Goal: Use online tool/utility: Utilize a website feature to perform a specific function

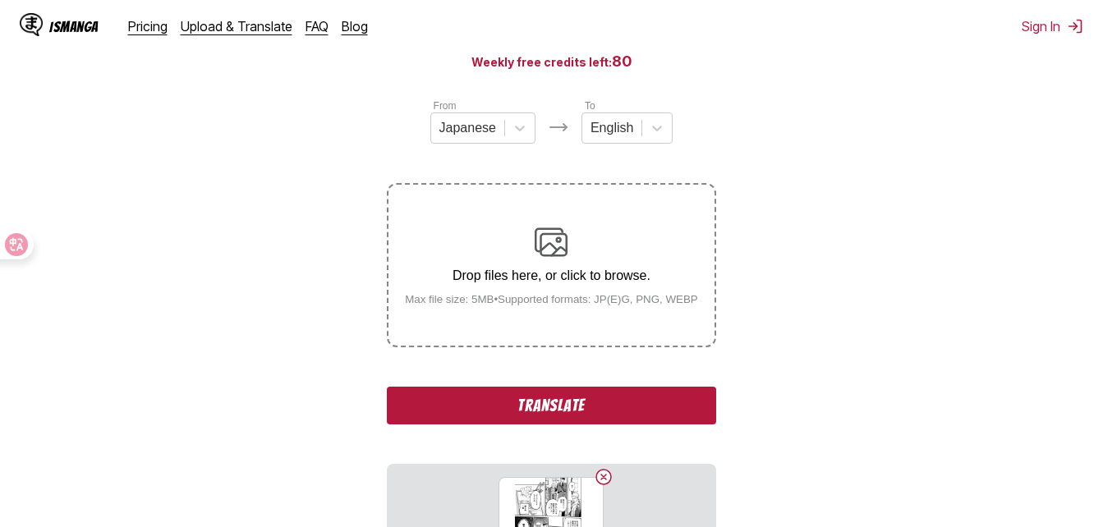
click at [547, 404] on button "Translate" at bounding box center [551, 406] width 329 height 38
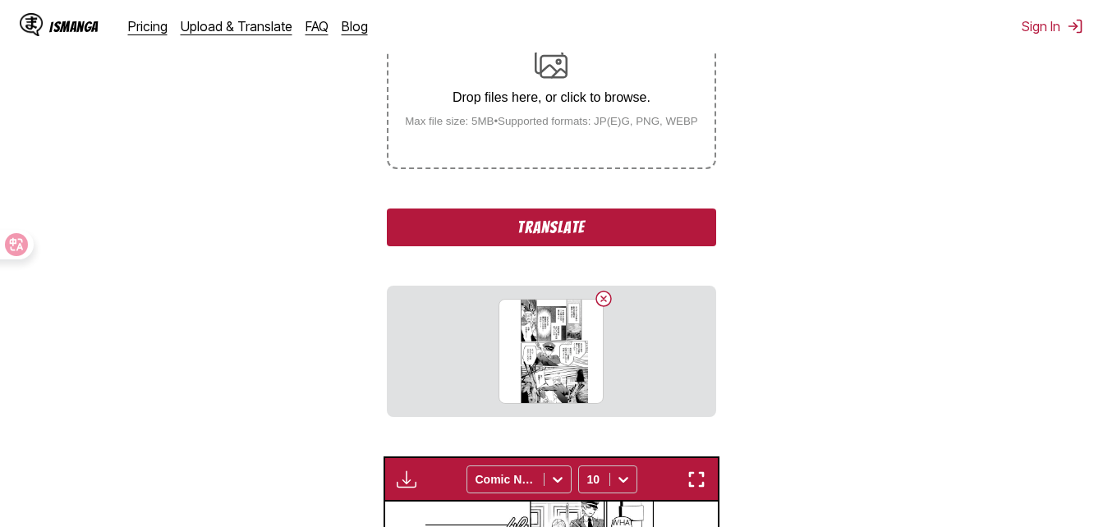
scroll to position [527, 0]
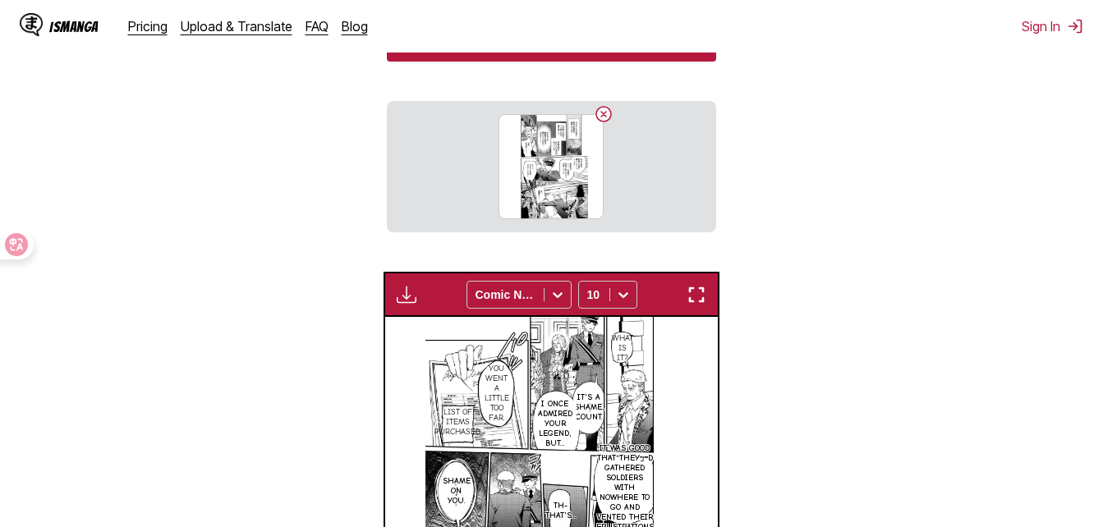
click at [697, 288] on img "button" at bounding box center [697, 295] width 20 height 20
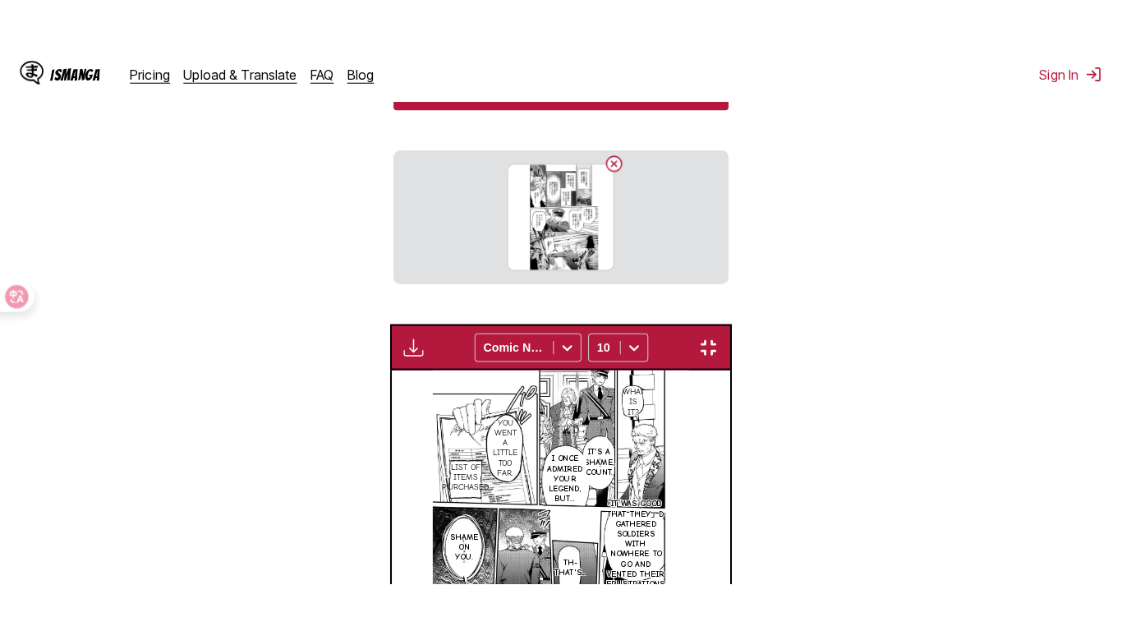
scroll to position [284, 0]
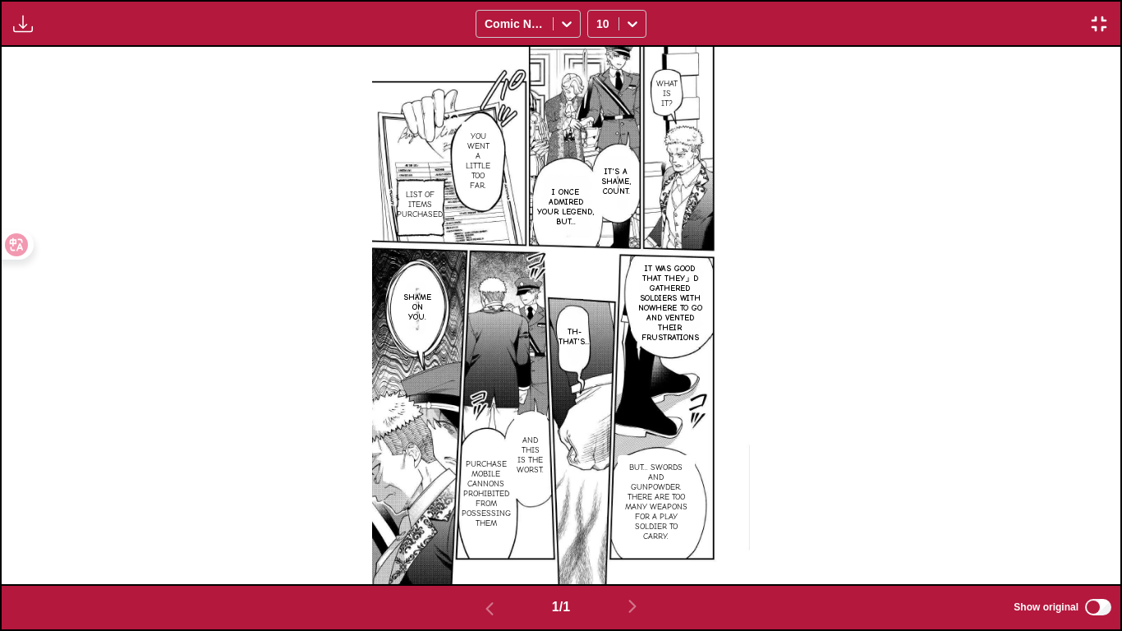
click at [1091, 29] on img "button" at bounding box center [1099, 24] width 20 height 20
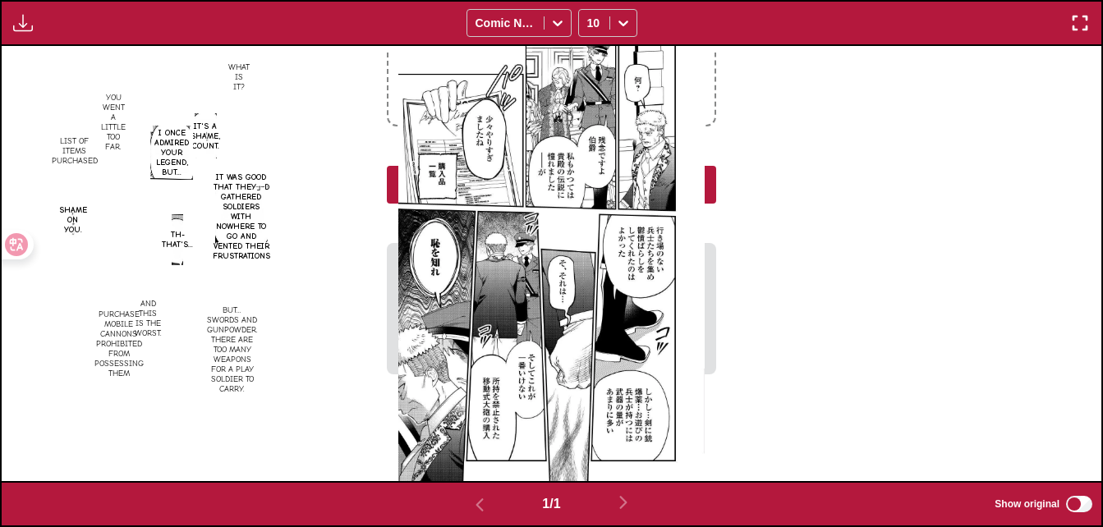
scroll to position [431, 0]
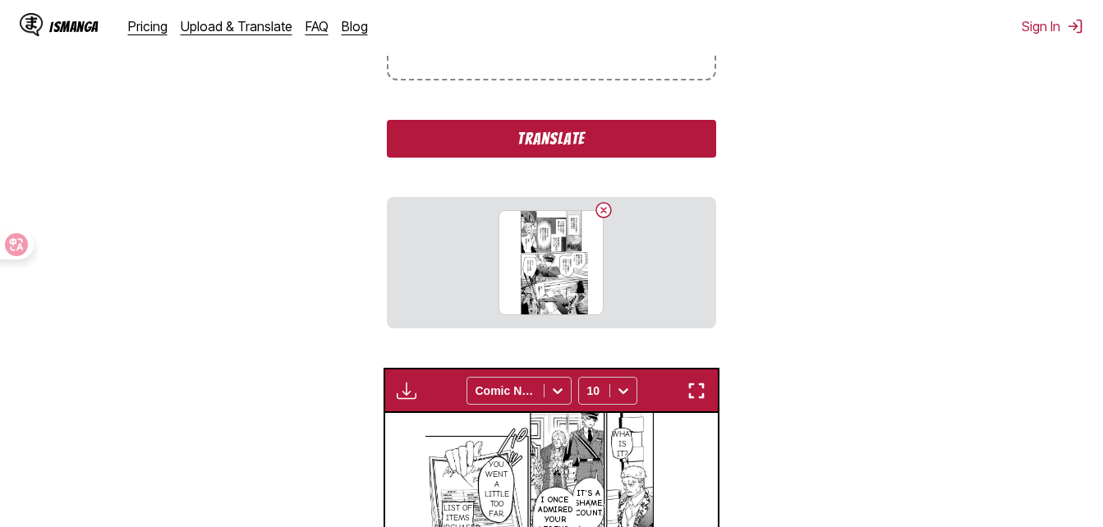
click at [563, 155] on button "Translate" at bounding box center [551, 139] width 329 height 38
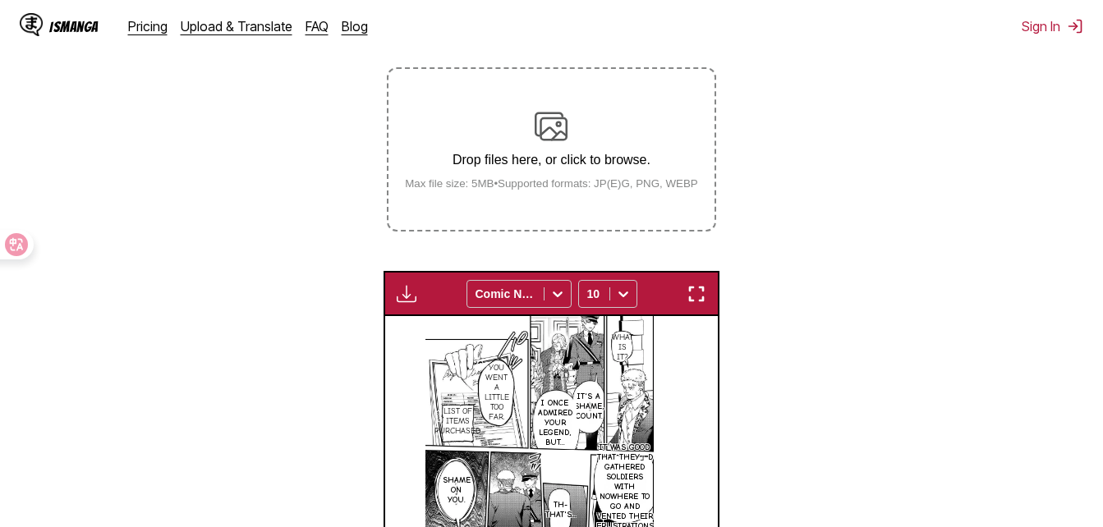
scroll to position [267, 0]
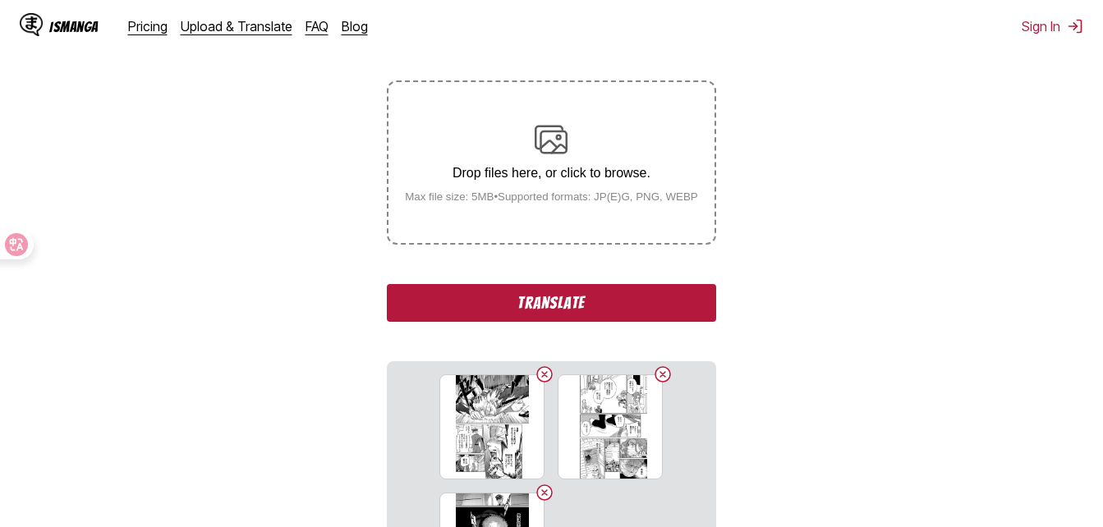
drag, startPoint x: 597, startPoint y: 316, endPoint x: 948, endPoint y: 527, distance: 408.9
click at [597, 317] on button "Translate" at bounding box center [551, 303] width 329 height 38
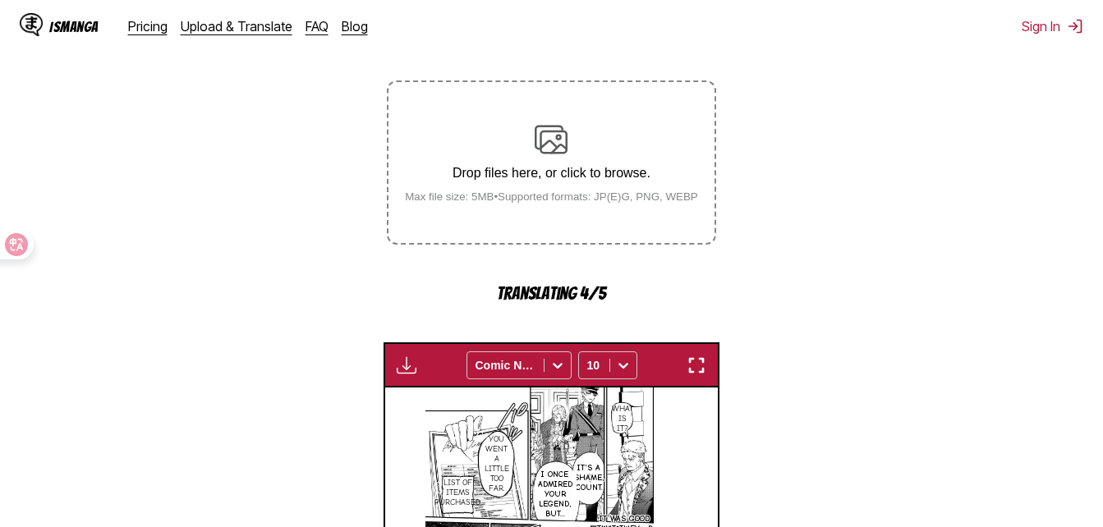
drag, startPoint x: 710, startPoint y: 364, endPoint x: 707, endPoint y: 425, distance: 60.8
click at [706, 364] on button "button" at bounding box center [697, 365] width 30 height 21
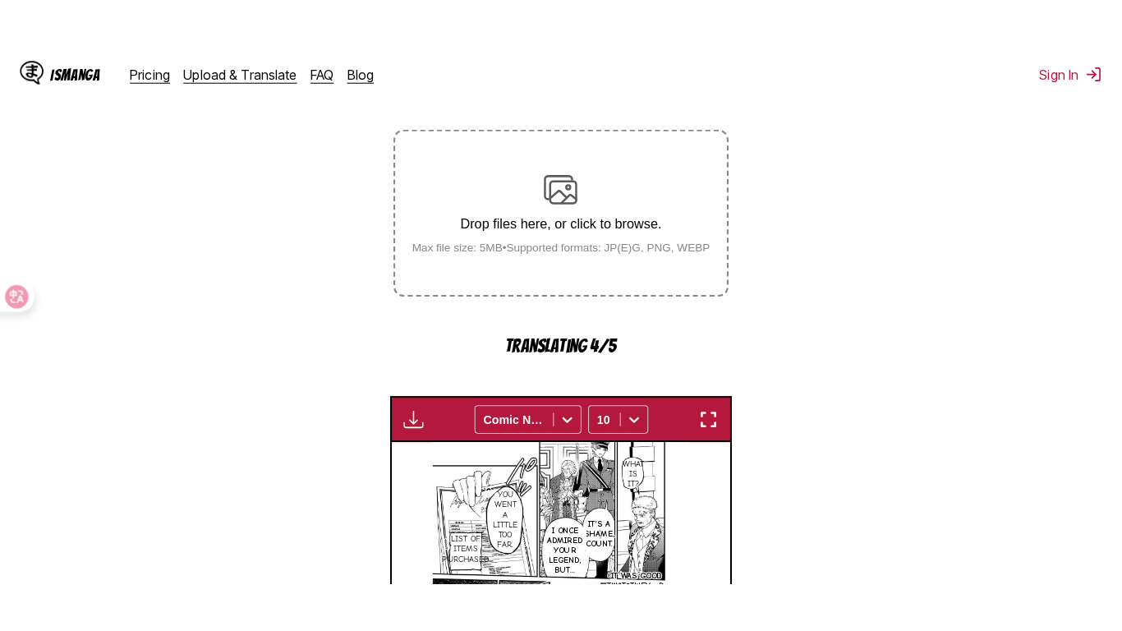
scroll to position [198, 0]
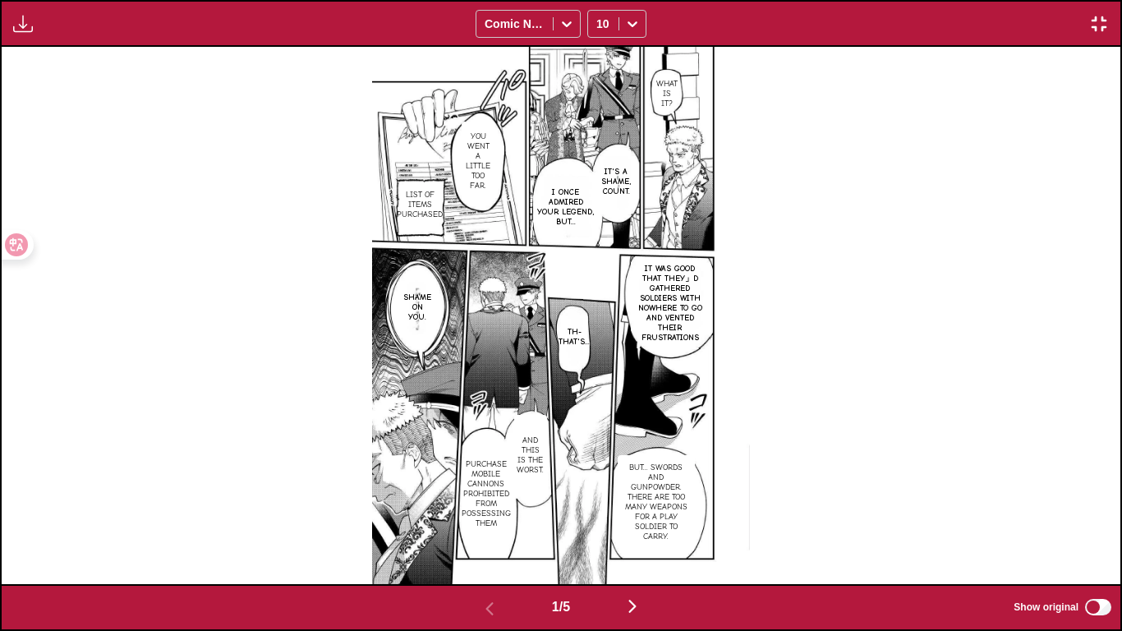
click at [632, 527] on img "button" at bounding box center [633, 606] width 20 height 20
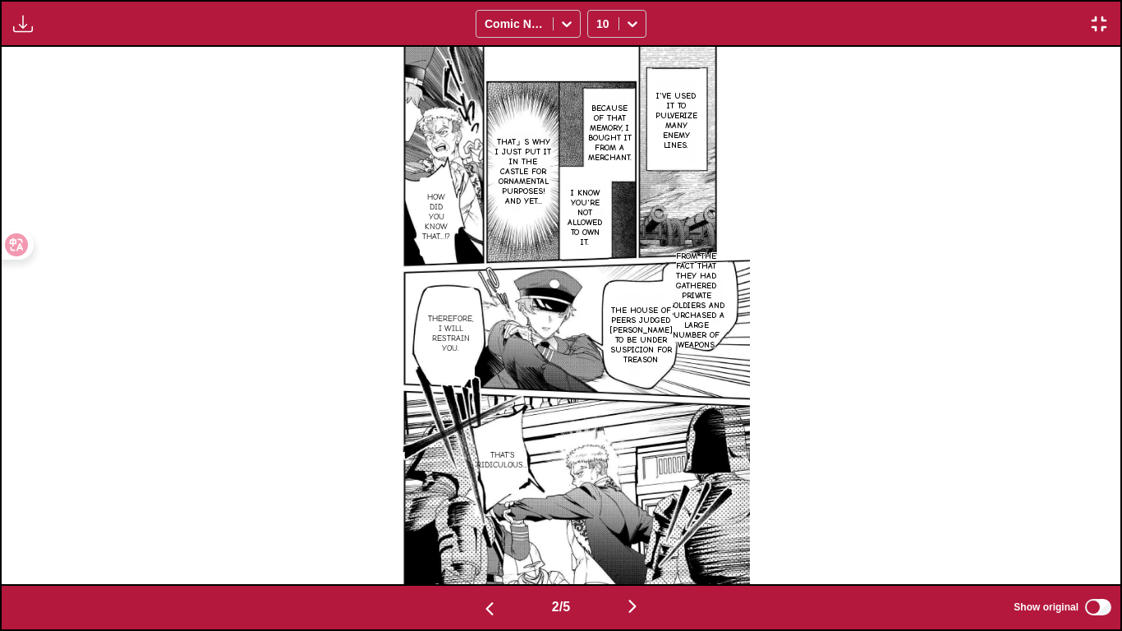
click at [655, 527] on button "button" at bounding box center [632, 608] width 99 height 24
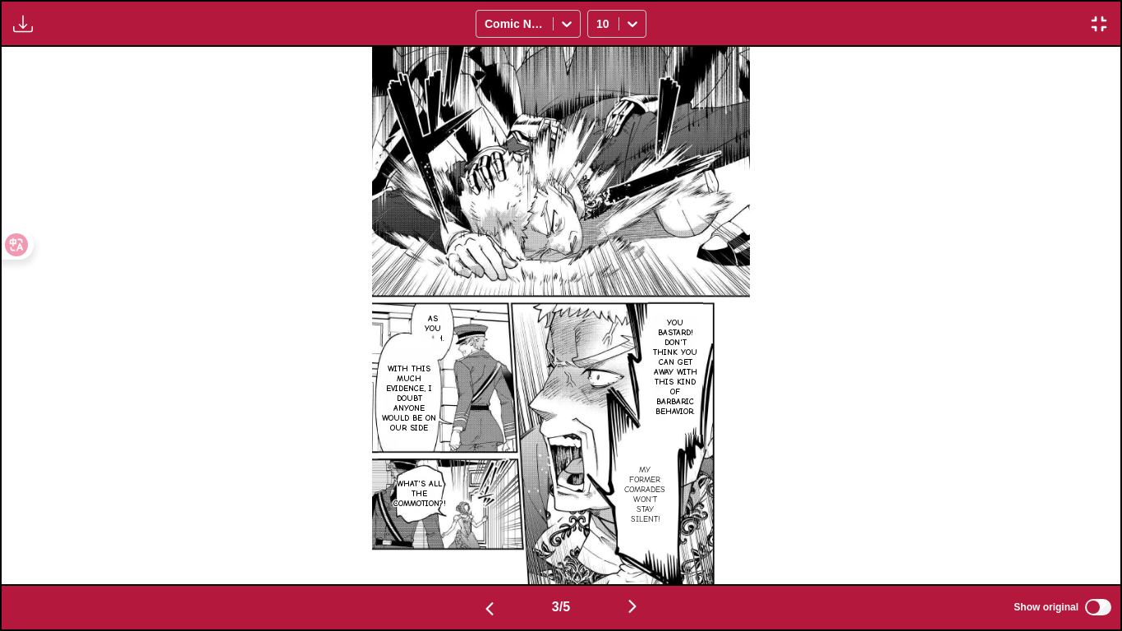
click at [420, 305] on section "As you wish." at bounding box center [432, 328] width 33 height 55
click at [423, 311] on p "As you wish." at bounding box center [432, 328] width 33 height 36
click at [527, 311] on icon "close-tooltip" at bounding box center [530, 314] width 11 height 11
click at [640, 527] on img "button" at bounding box center [633, 606] width 20 height 20
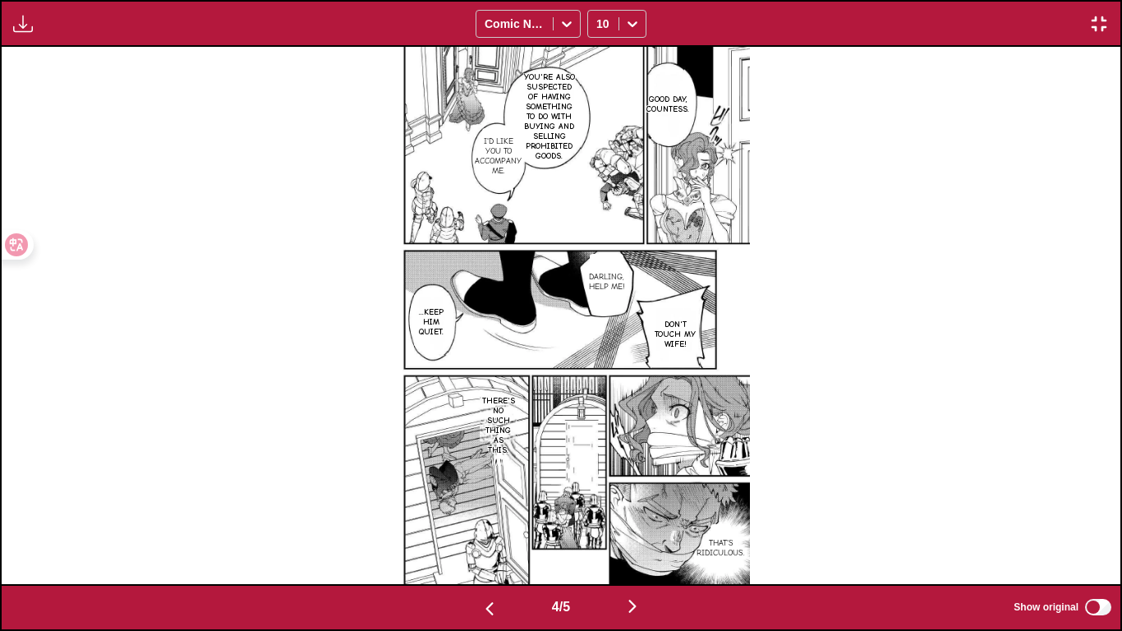
click at [665, 527] on button "button" at bounding box center [632, 608] width 99 height 24
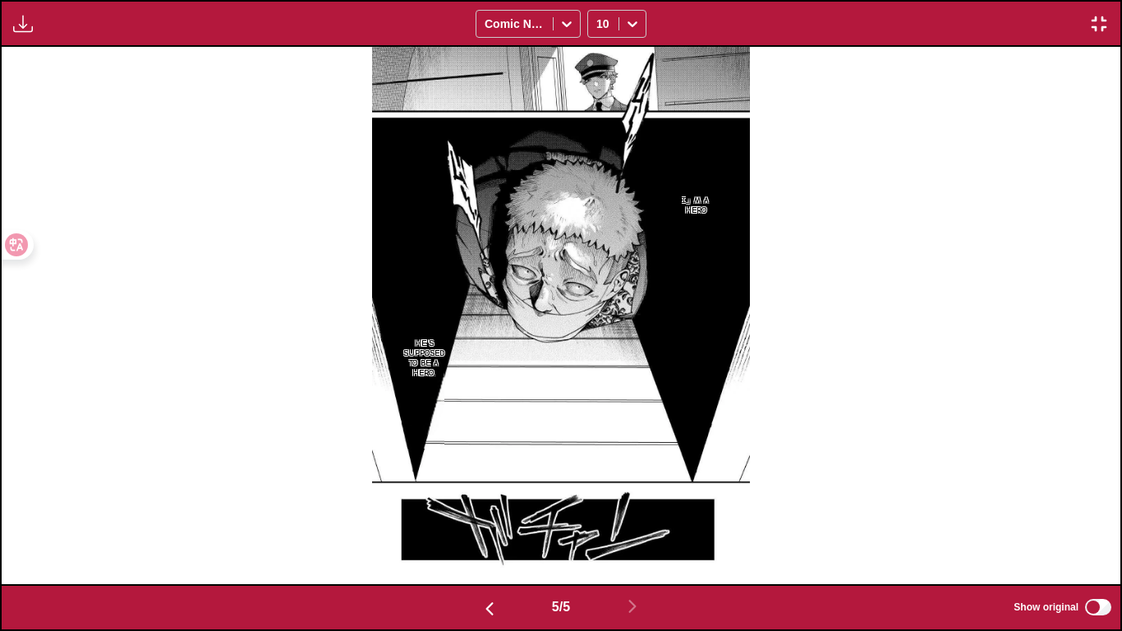
click at [1094, 18] on img "button" at bounding box center [1099, 24] width 20 height 20
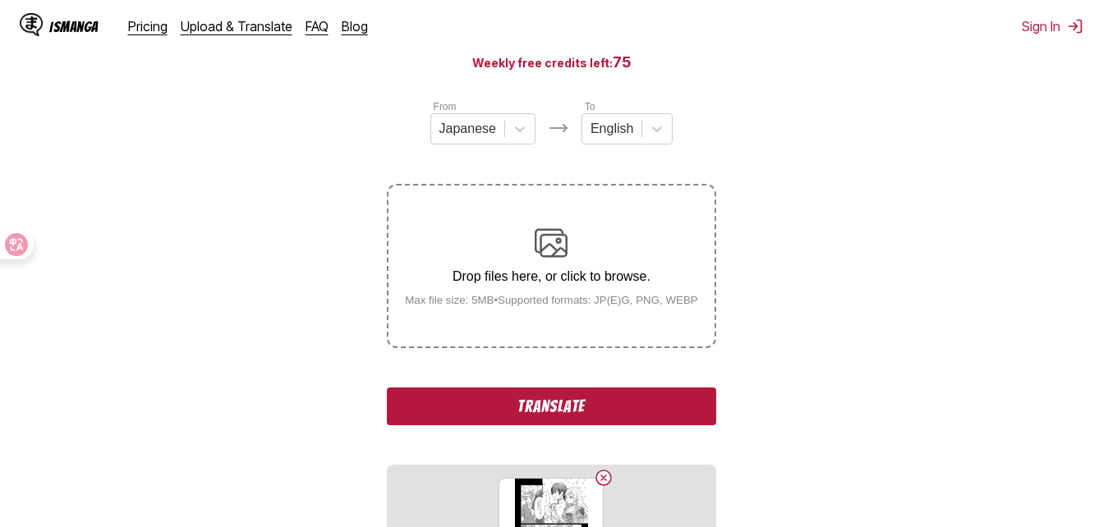
scroll to position [164, 0]
click at [589, 395] on button "Translate" at bounding box center [551, 406] width 329 height 38
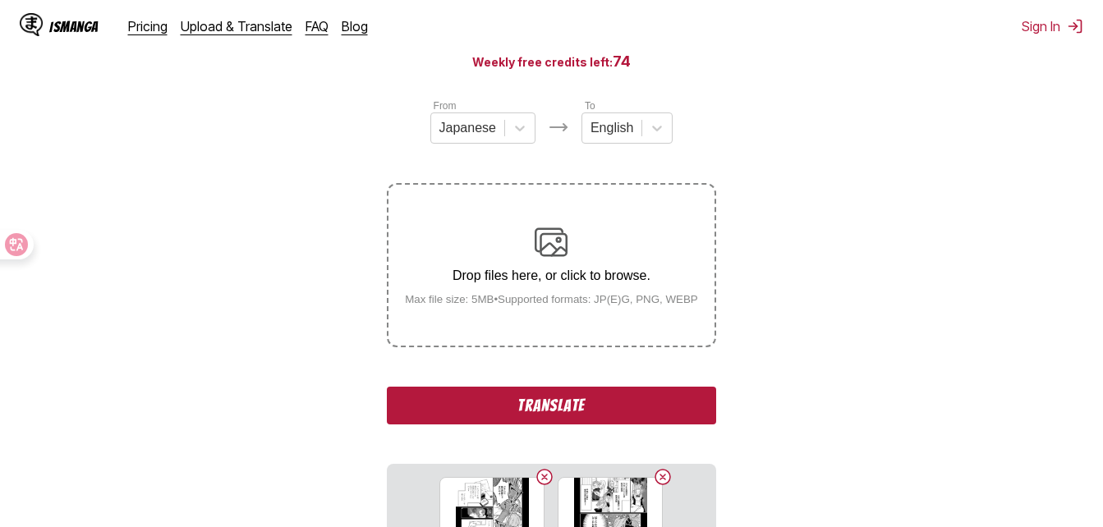
click at [606, 409] on button "Translate" at bounding box center [551, 406] width 329 height 38
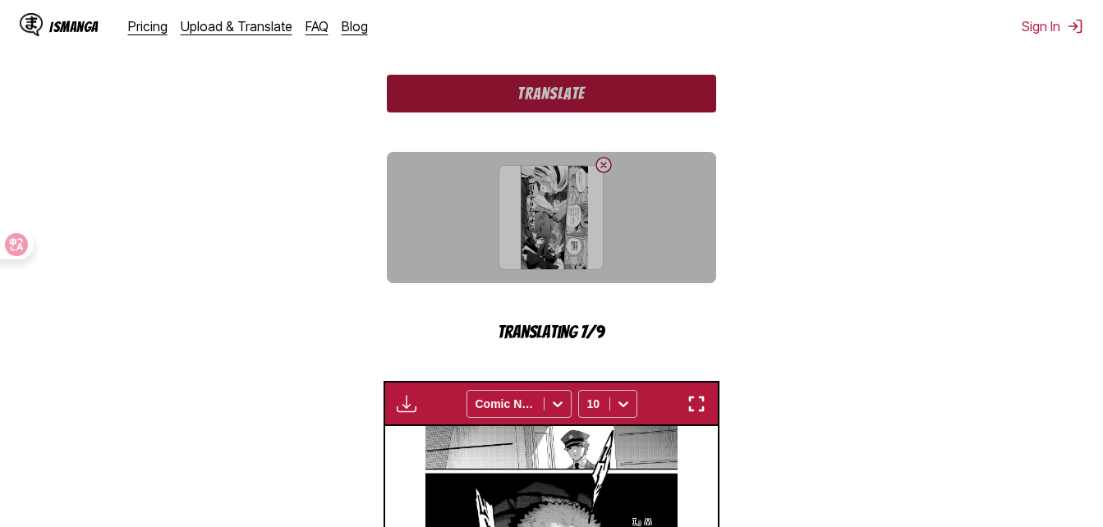
scroll to position [575, 0]
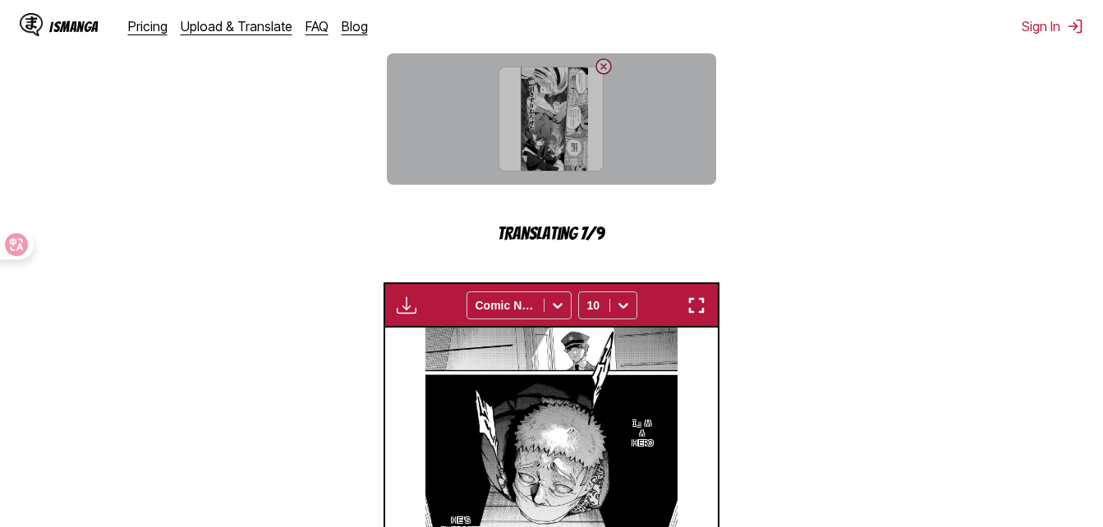
click at [694, 292] on div "Available for premium users only Comic Neue 10" at bounding box center [552, 305] width 337 height 45
drag, startPoint x: 698, startPoint y: 314, endPoint x: 701, endPoint y: 375, distance: 60.8
click at [697, 314] on img "button" at bounding box center [697, 306] width 20 height 20
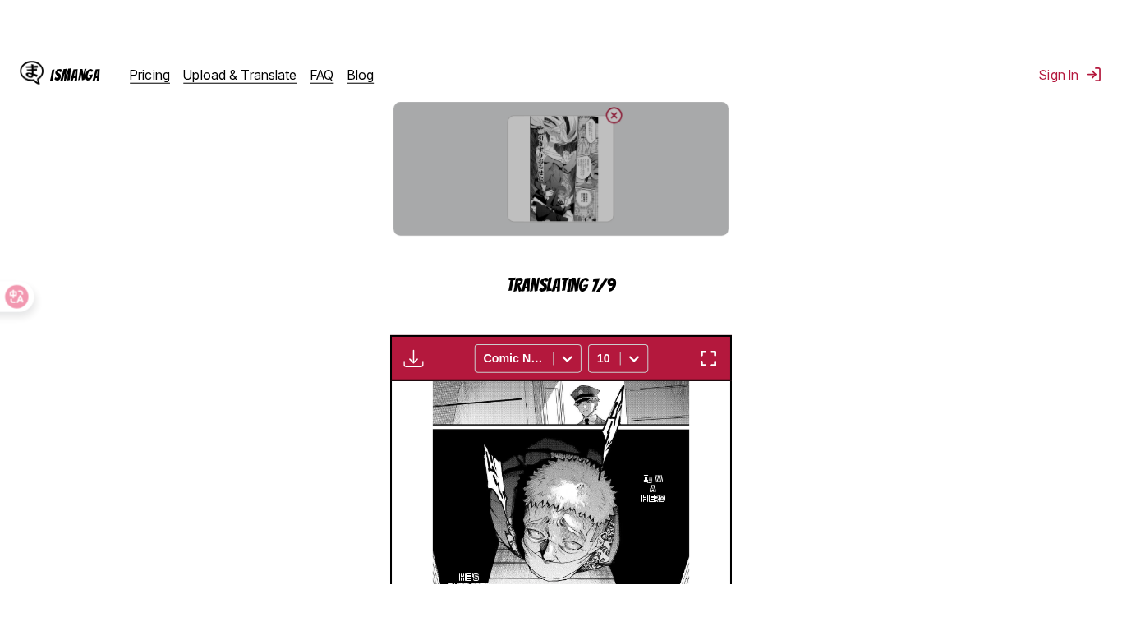
scroll to position [343, 0]
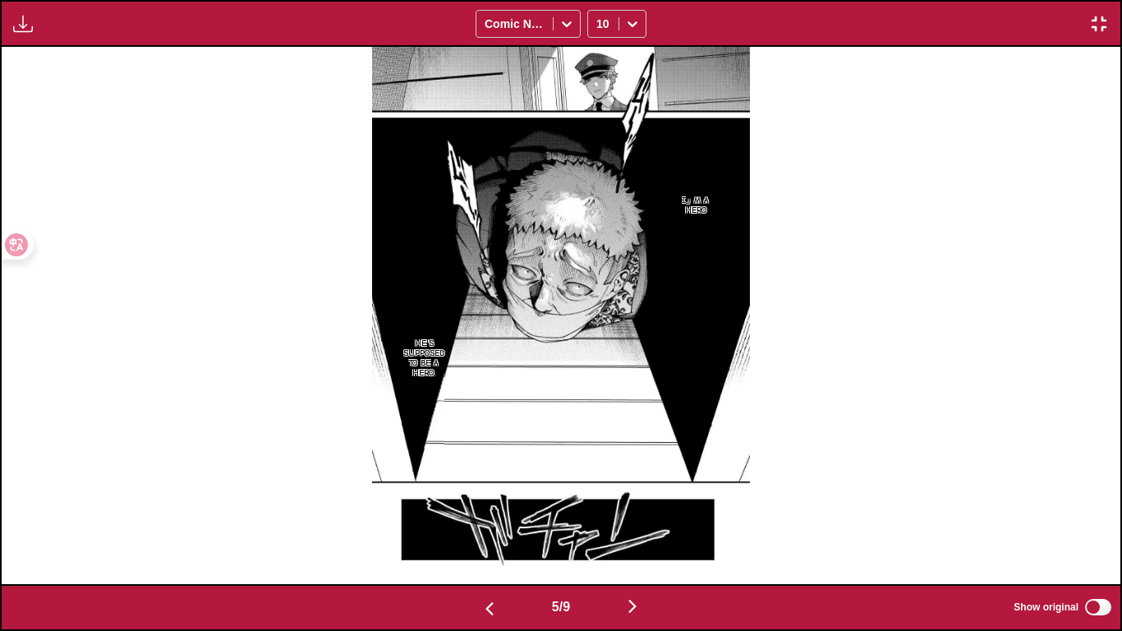
click at [642, 527] on img "button" at bounding box center [633, 606] width 20 height 20
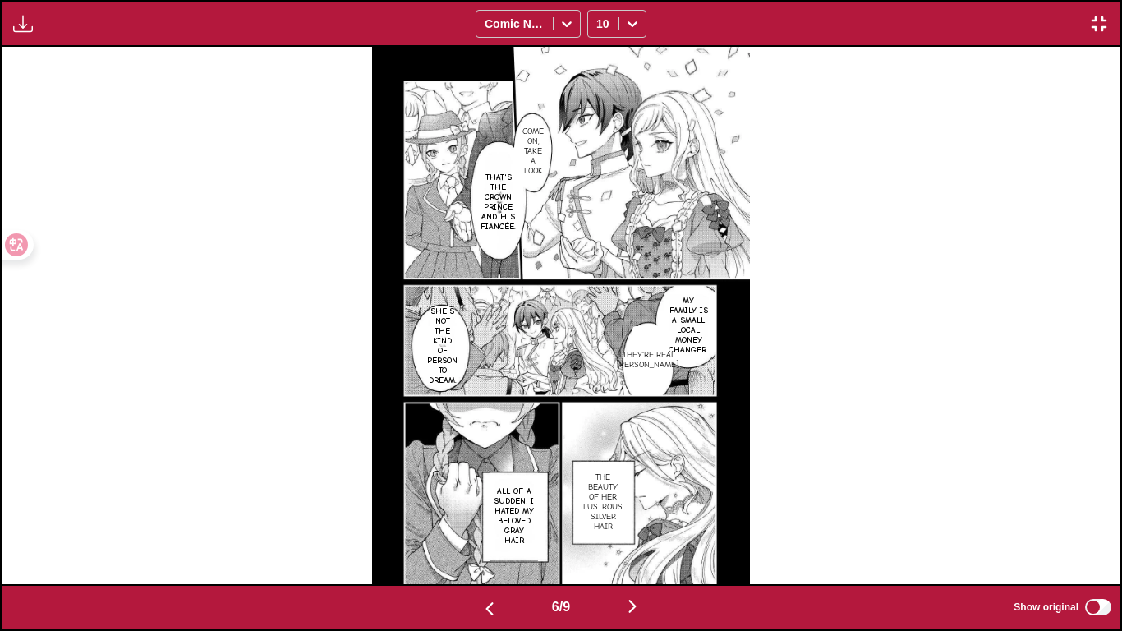
click at [649, 527] on button "button" at bounding box center [632, 608] width 99 height 24
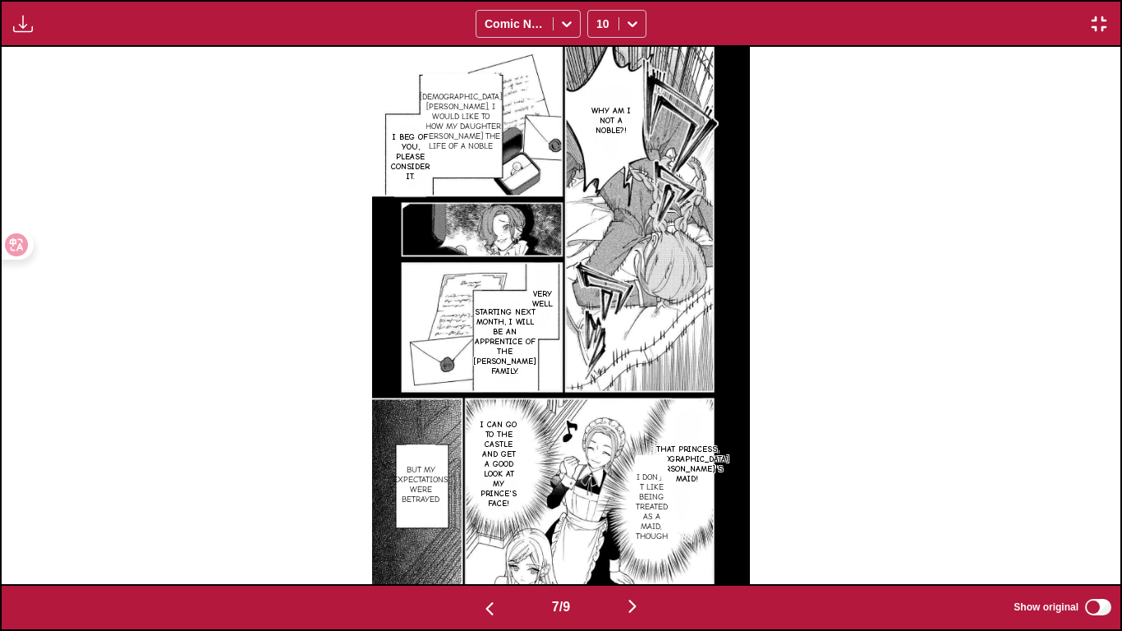
scroll to position [284, 0]
click at [653, 527] on button "button" at bounding box center [632, 608] width 99 height 24
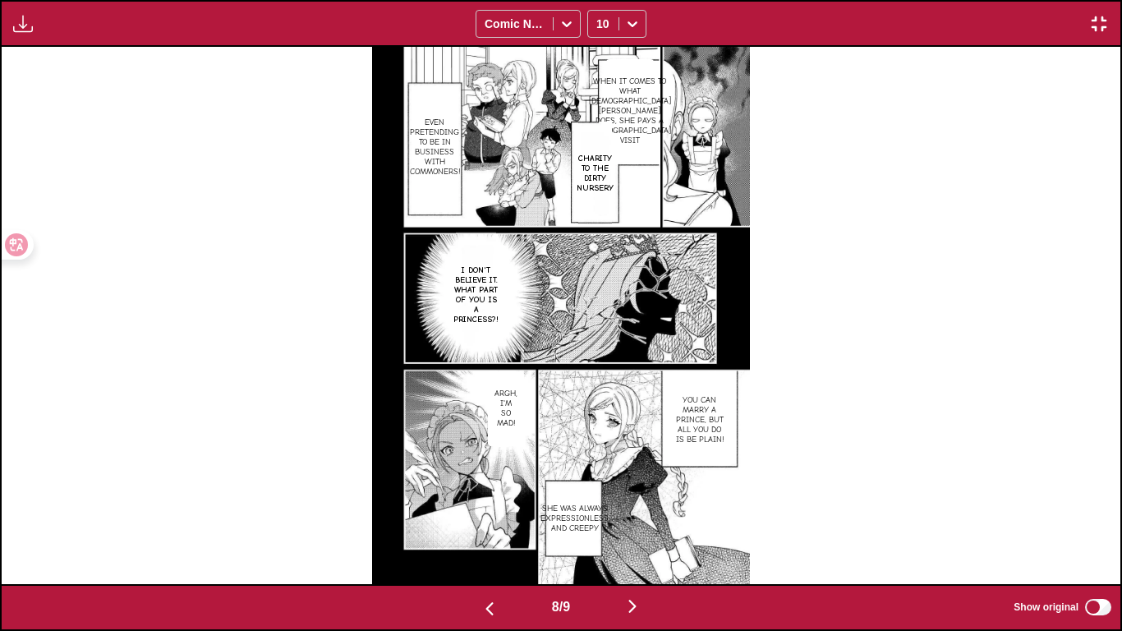
click at [653, 527] on button "button" at bounding box center [632, 608] width 99 height 24
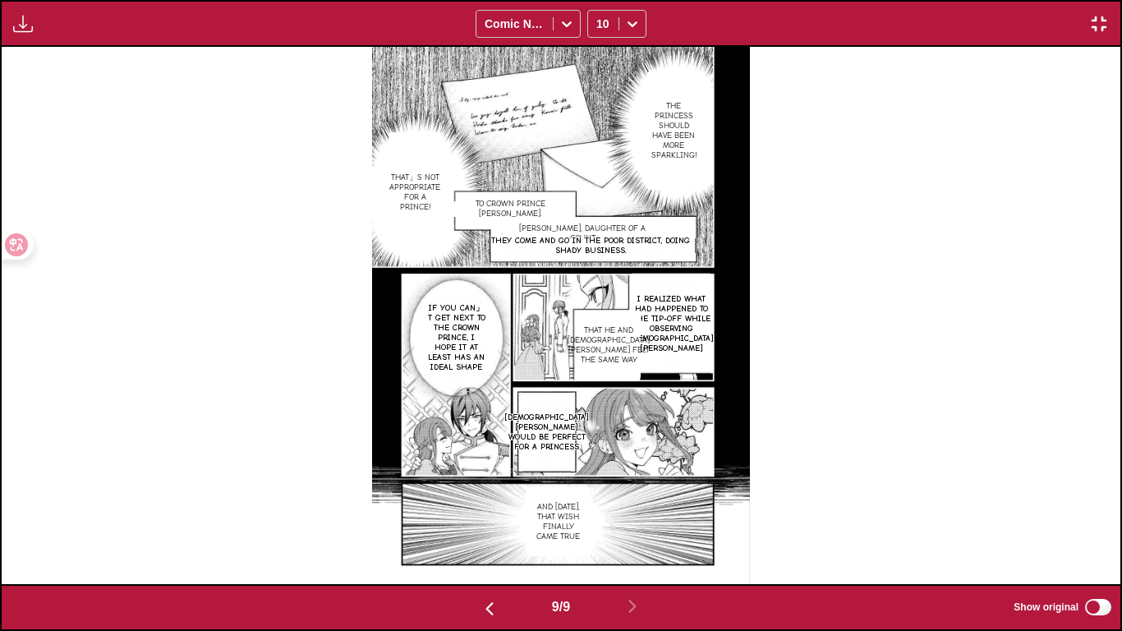
click at [480, 527] on img "button" at bounding box center [490, 609] width 20 height 20
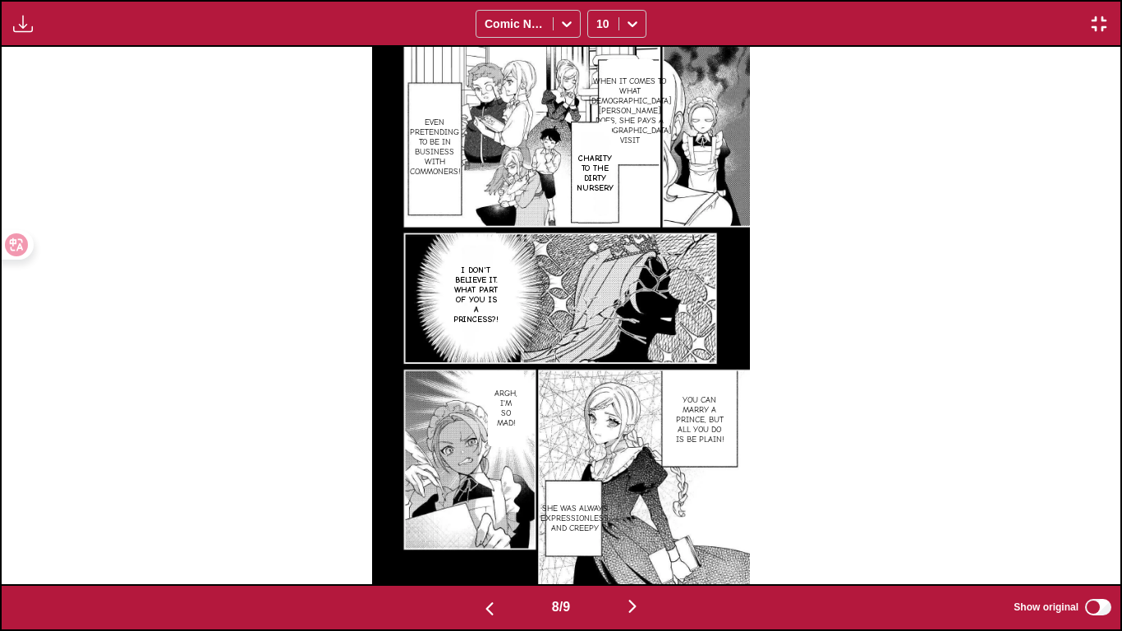
click at [641, 527] on button "button" at bounding box center [632, 608] width 99 height 24
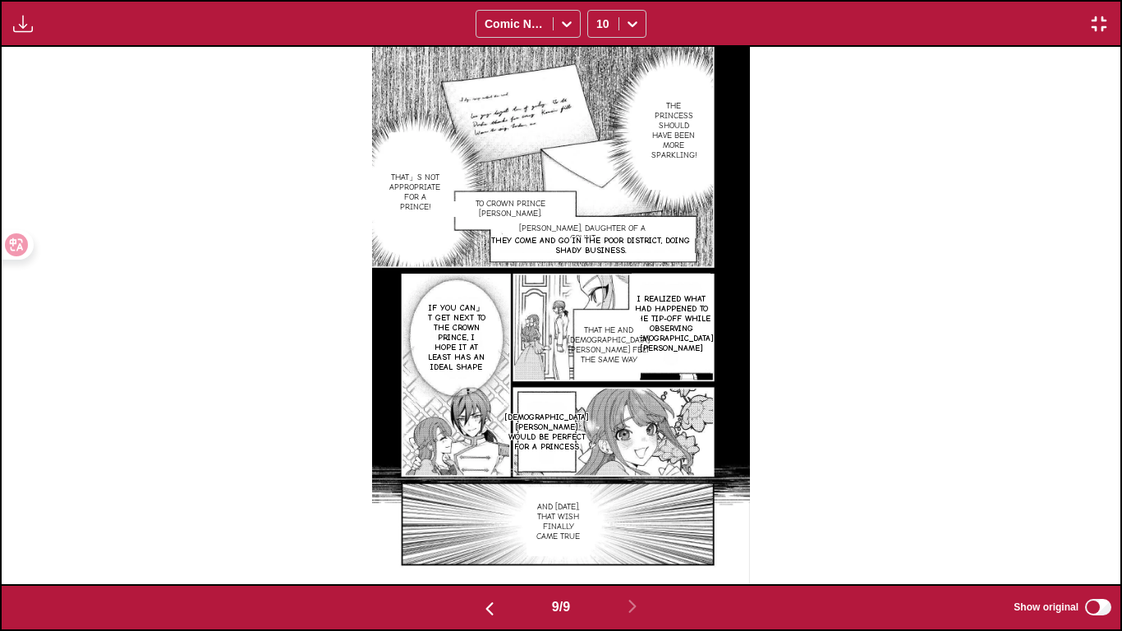
click at [1100, 25] on img "button" at bounding box center [1099, 24] width 20 height 20
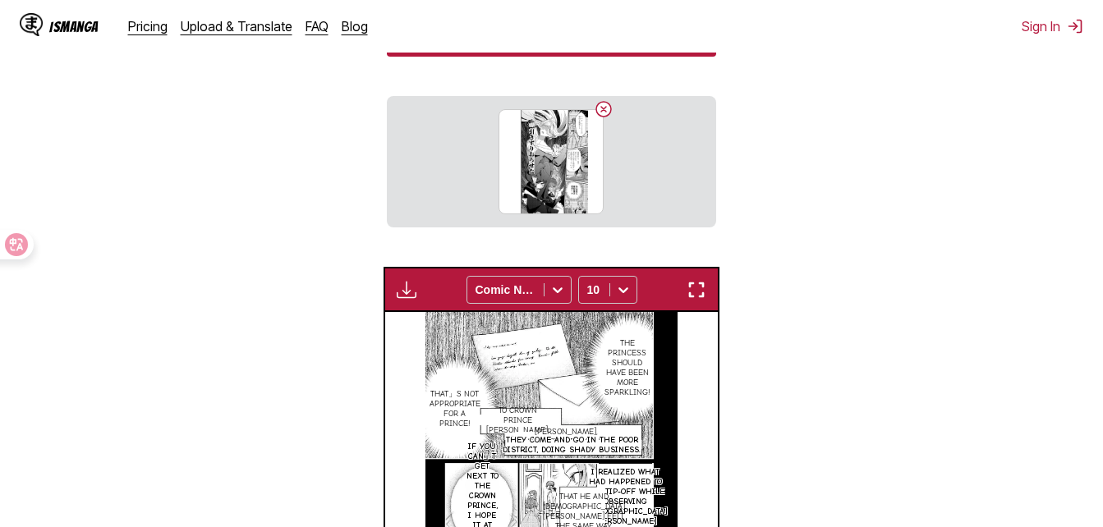
scroll to position [513, 0]
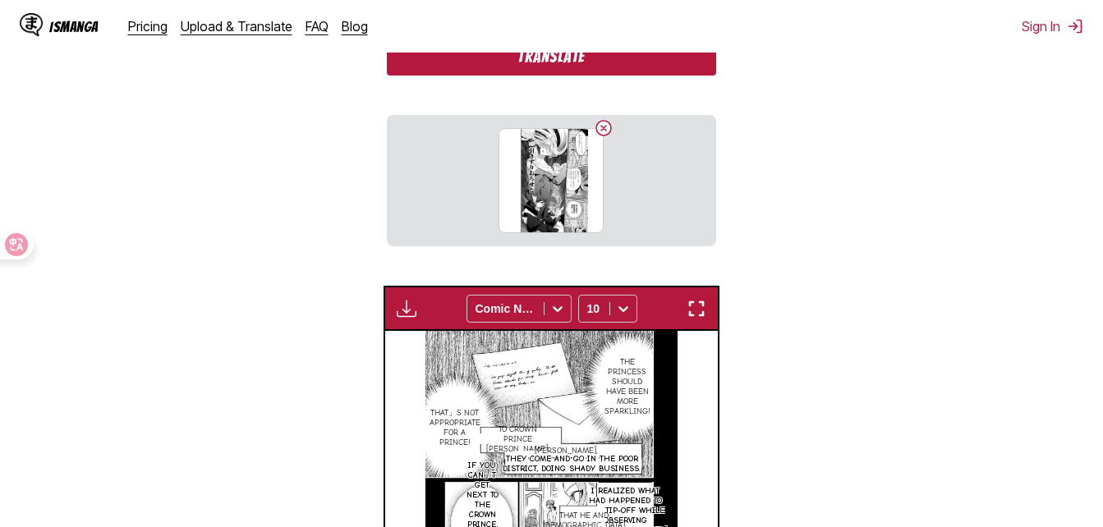
click at [615, 74] on button "Translate" at bounding box center [551, 57] width 329 height 38
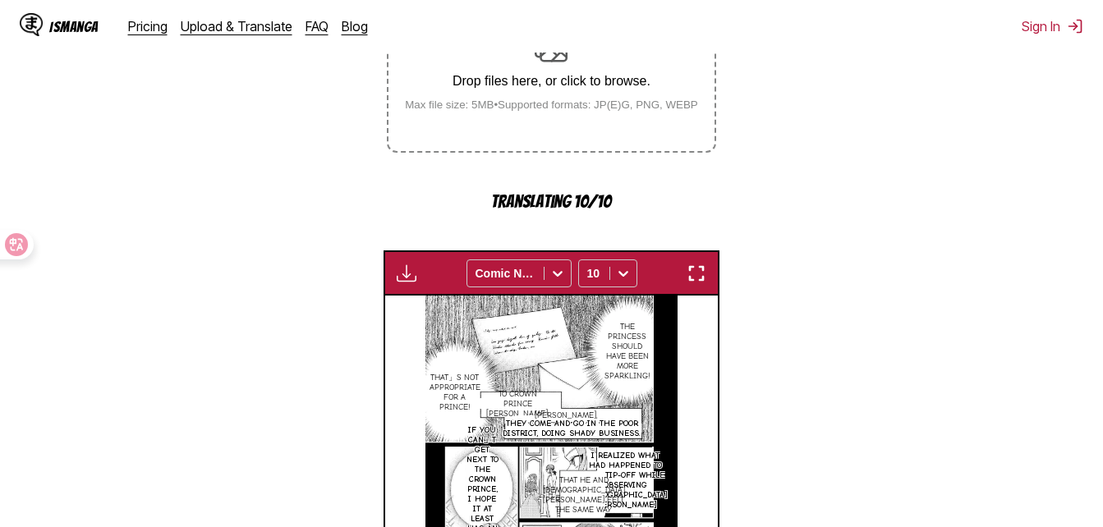
scroll to position [349, 0]
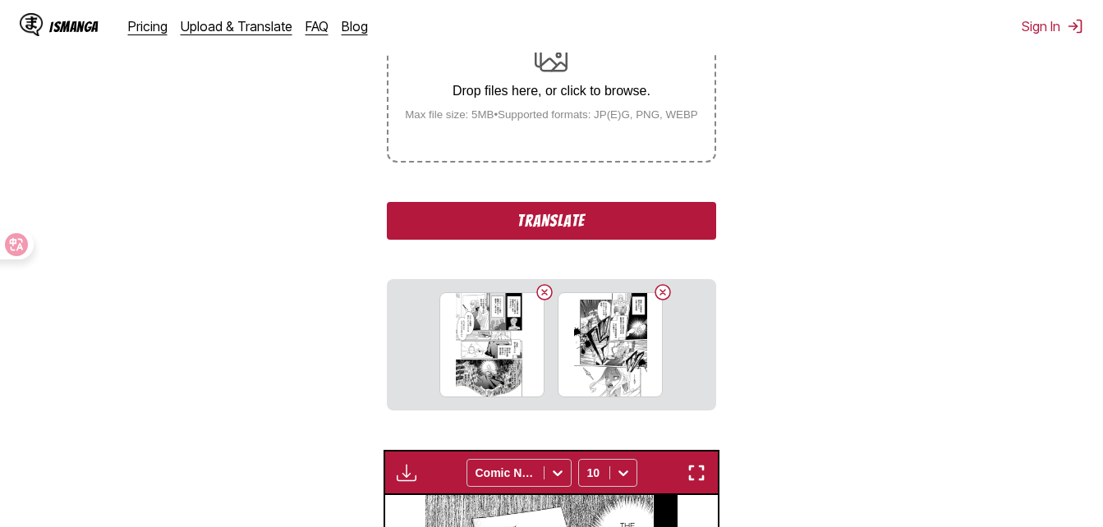
drag, startPoint x: 569, startPoint y: 238, endPoint x: 593, endPoint y: 252, distance: 27.6
click at [568, 237] on button "Translate" at bounding box center [551, 221] width 329 height 38
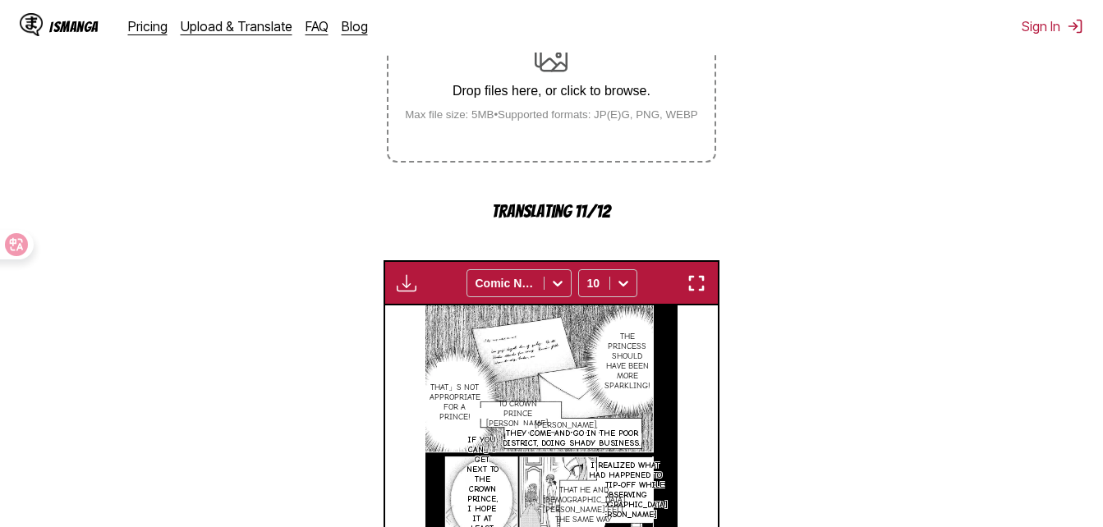
click at [699, 278] on img "button" at bounding box center [697, 284] width 20 height 20
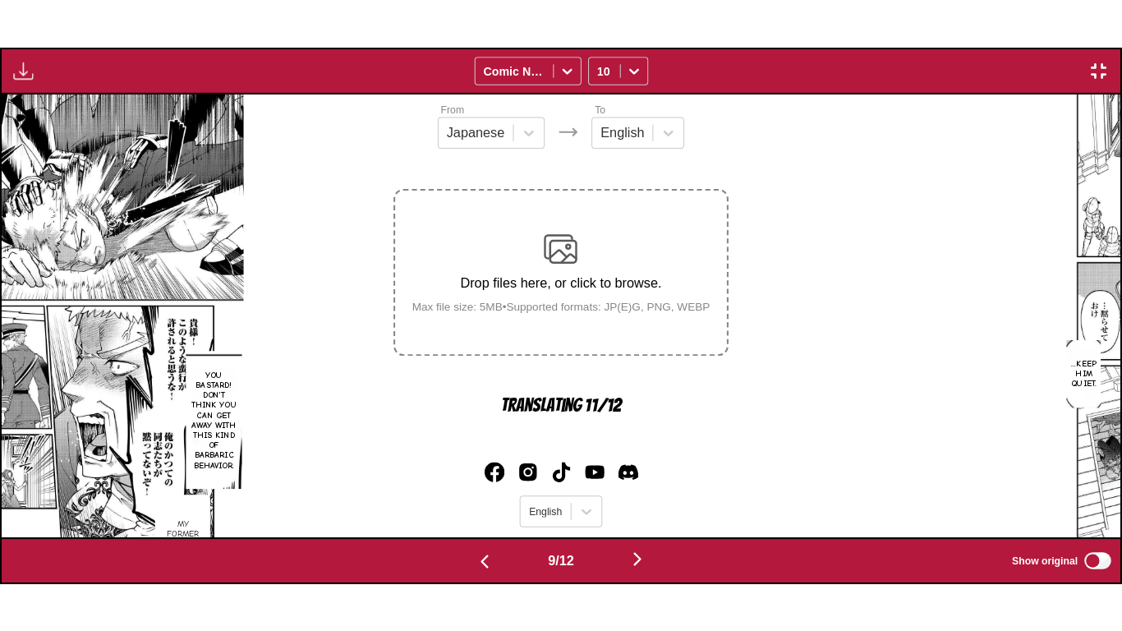
scroll to position [0, 8950]
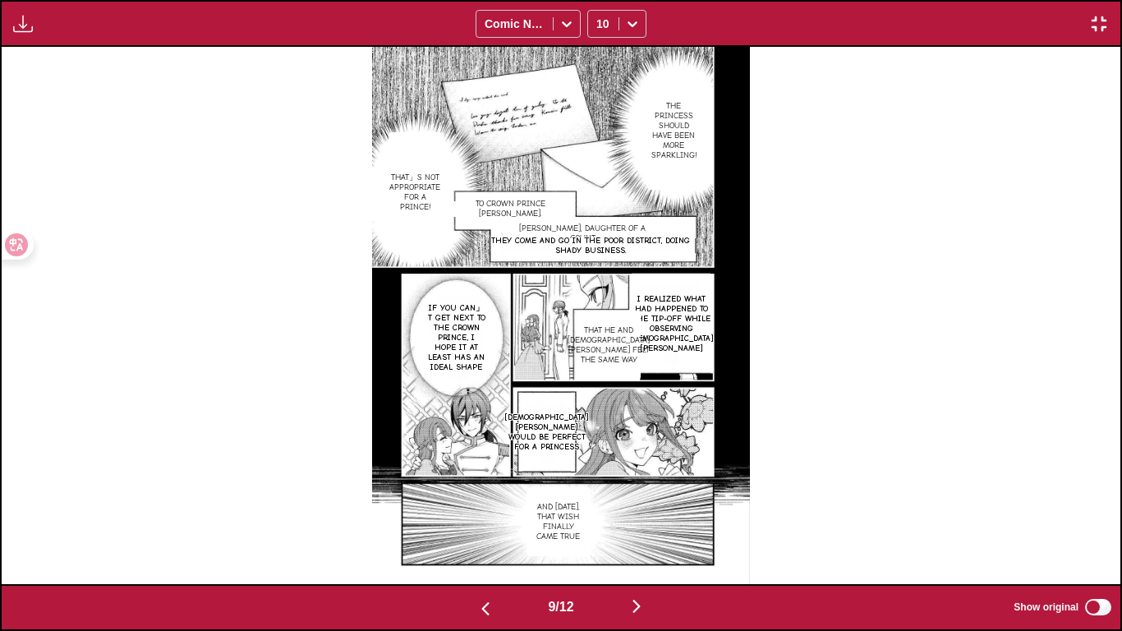
click at [647, 527] on div "9 / 12 Show original" at bounding box center [561, 607] width 1122 height 47
click at [639, 527] on img "button" at bounding box center [637, 606] width 20 height 20
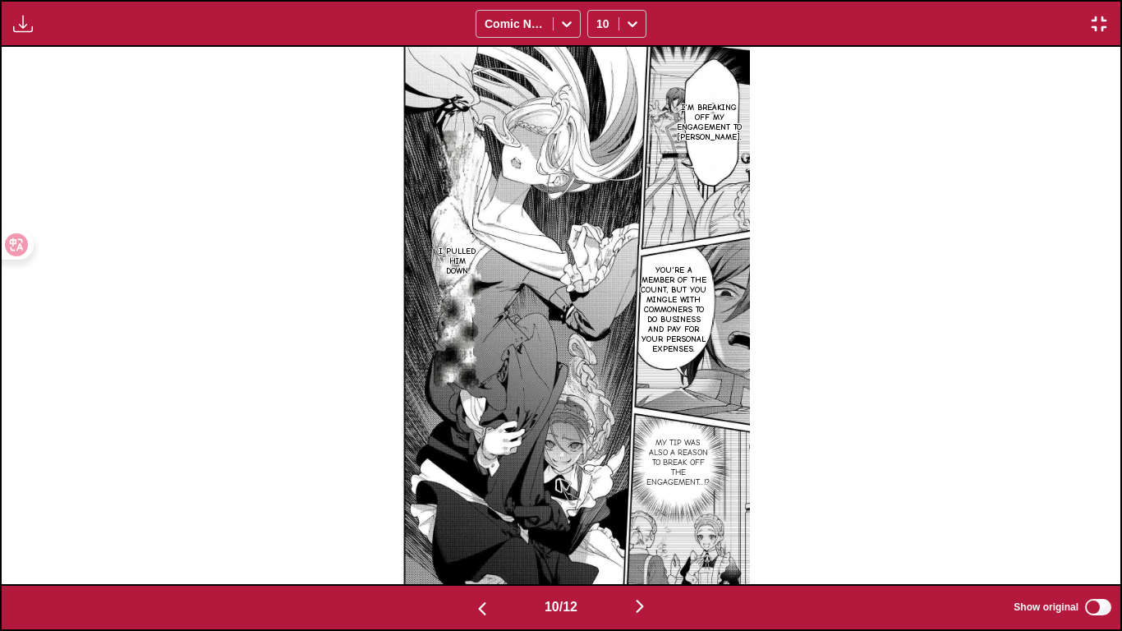
click at [650, 527] on img "button" at bounding box center [640, 606] width 20 height 20
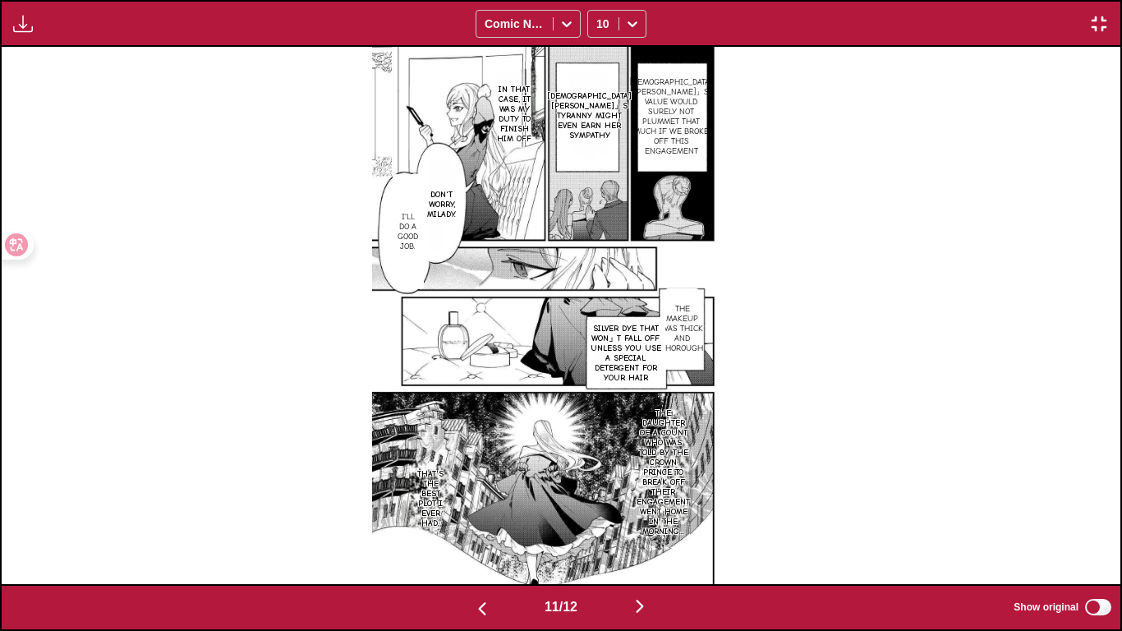
click at [657, 527] on button "button" at bounding box center [640, 608] width 99 height 24
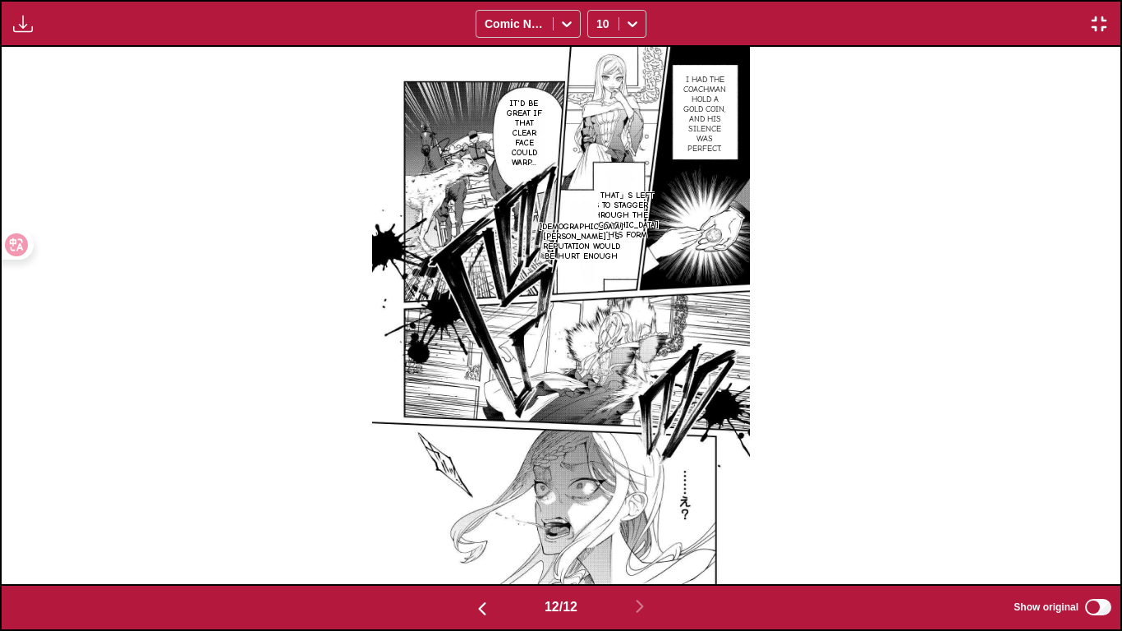
click at [1100, 30] on img "button" at bounding box center [1099, 24] width 20 height 20
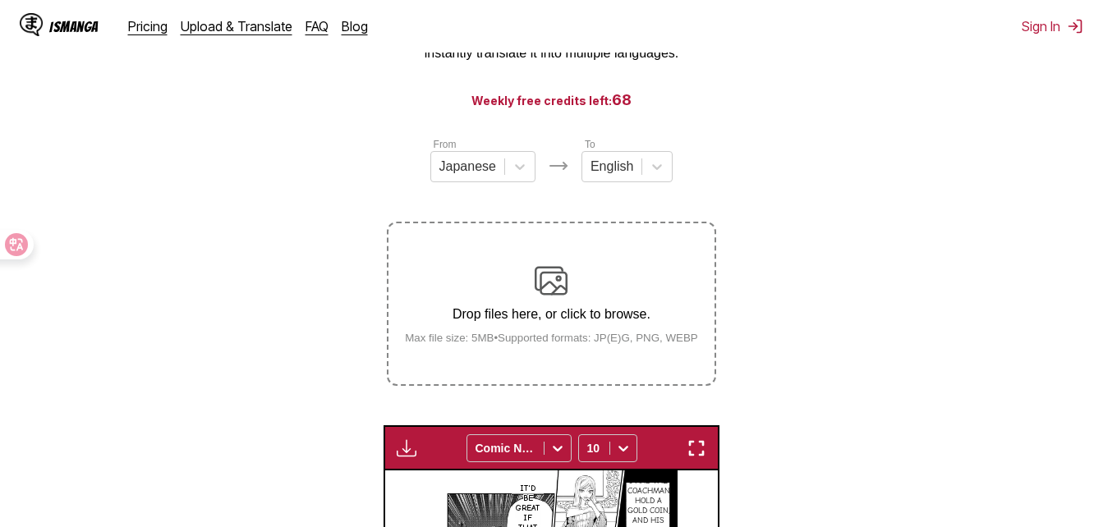
scroll to position [101, 0]
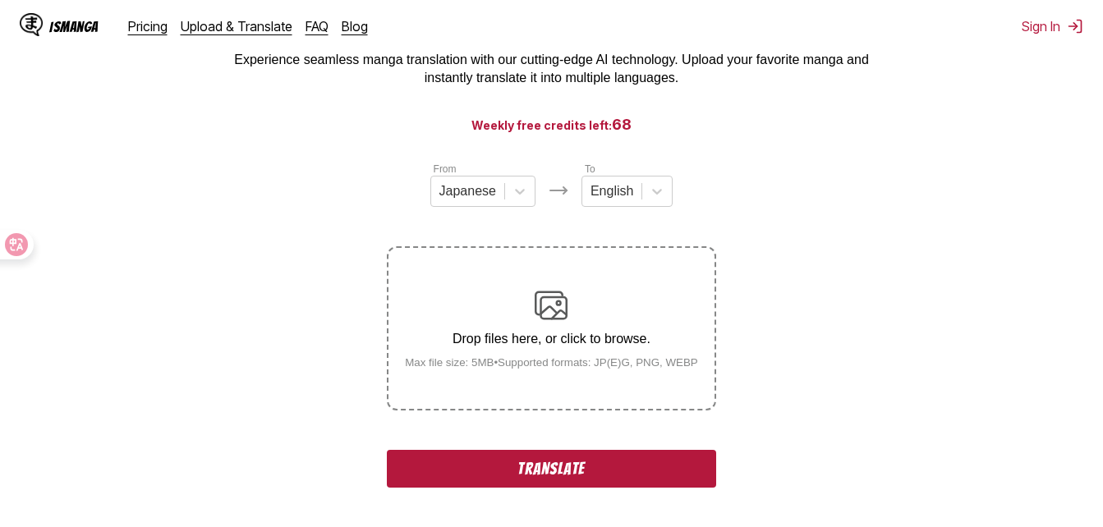
click at [581, 472] on button "Translate" at bounding box center [551, 469] width 329 height 38
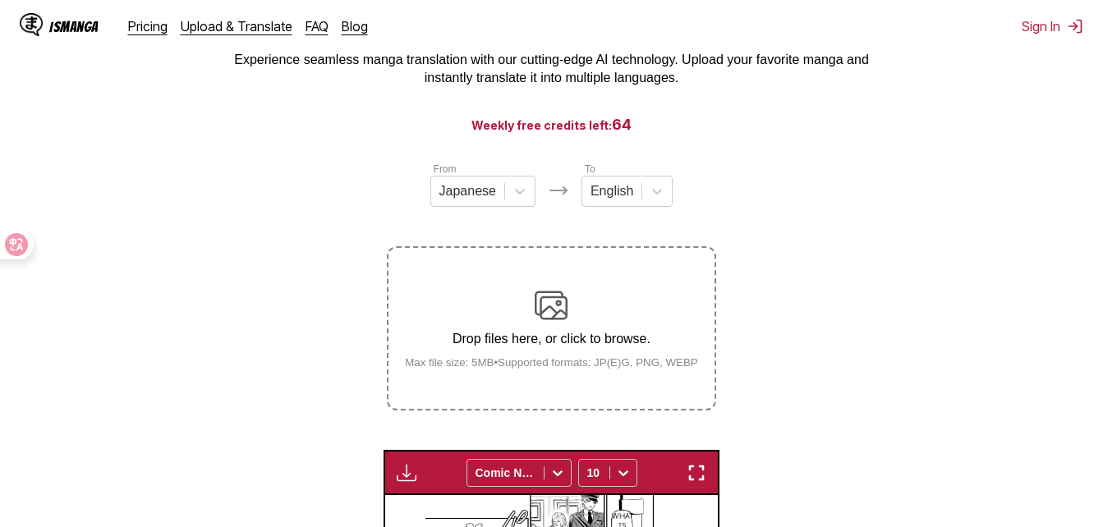
scroll to position [0, 3663]
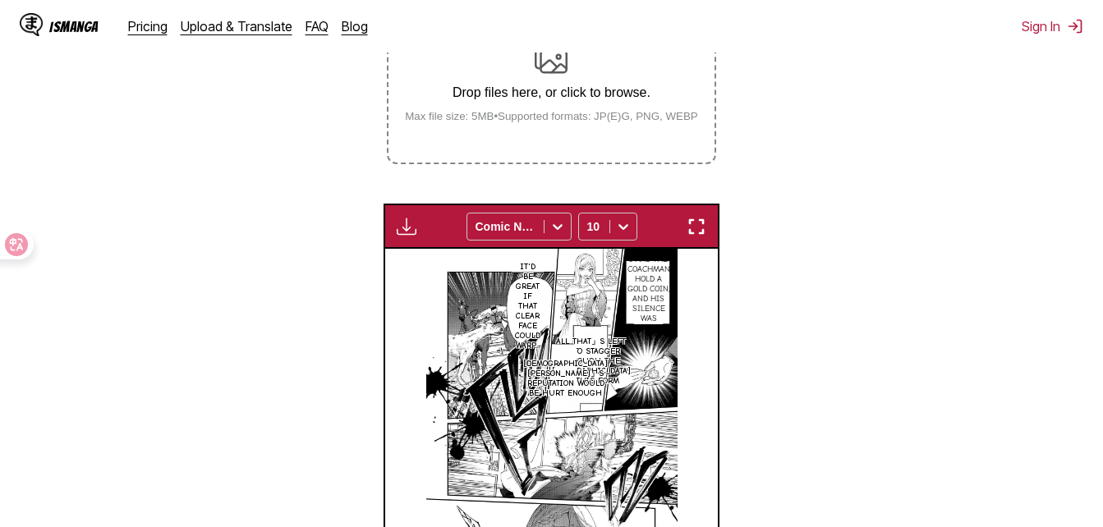
click at [689, 237] on button "button" at bounding box center [697, 226] width 30 height 21
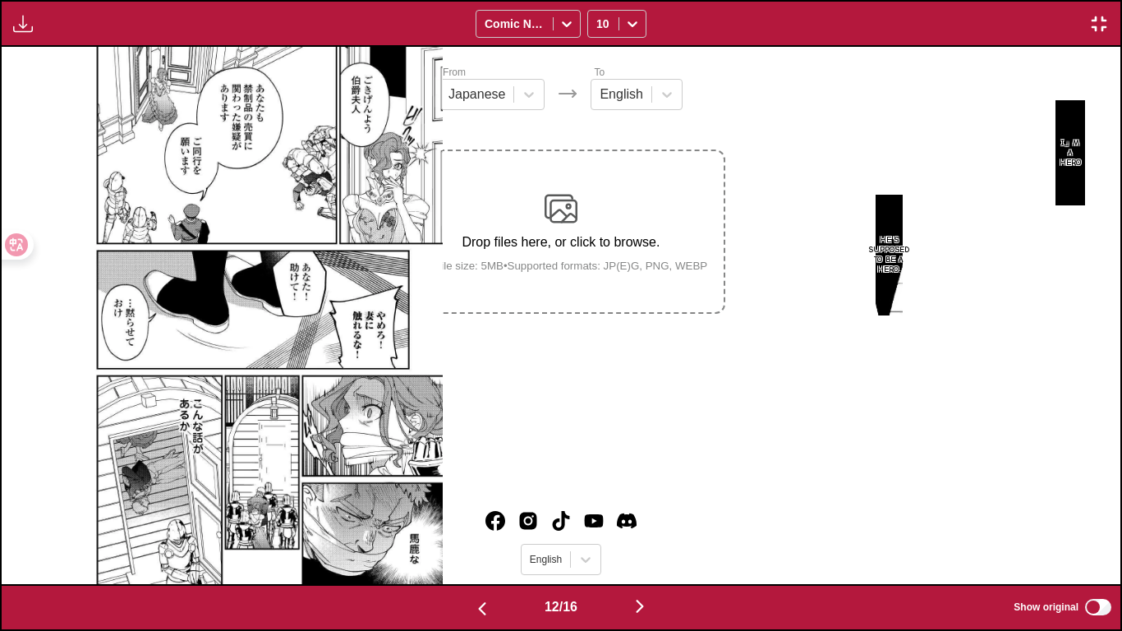
scroll to position [0, 12306]
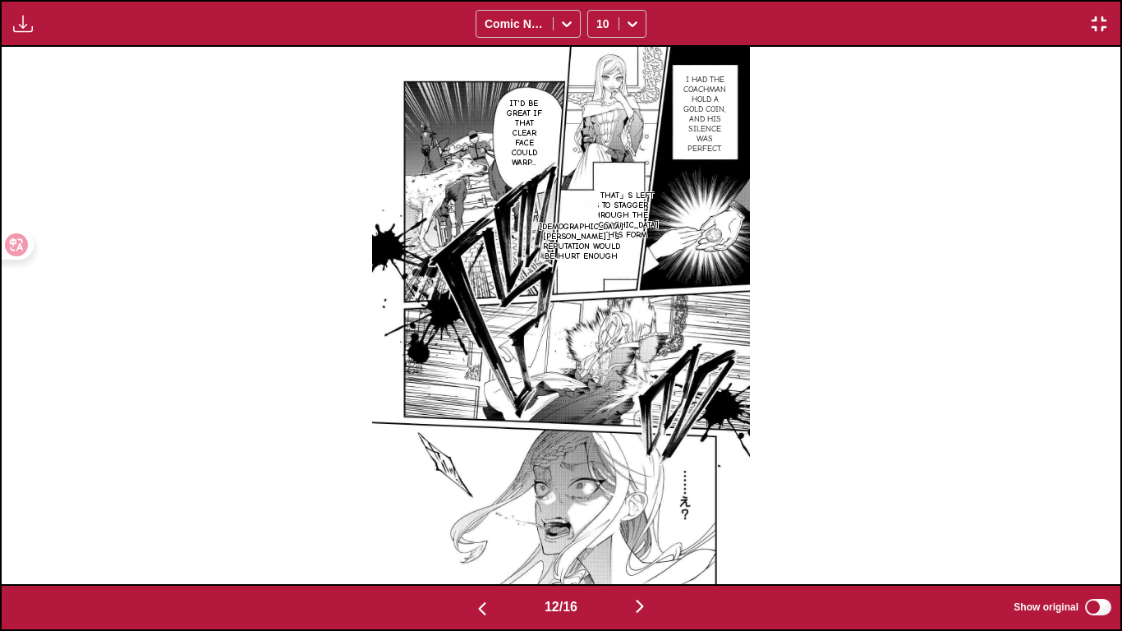
drag, startPoint x: 664, startPoint y: 610, endPoint x: 656, endPoint y: 606, distance: 8.5
click at [656, 527] on button "button" at bounding box center [640, 608] width 99 height 24
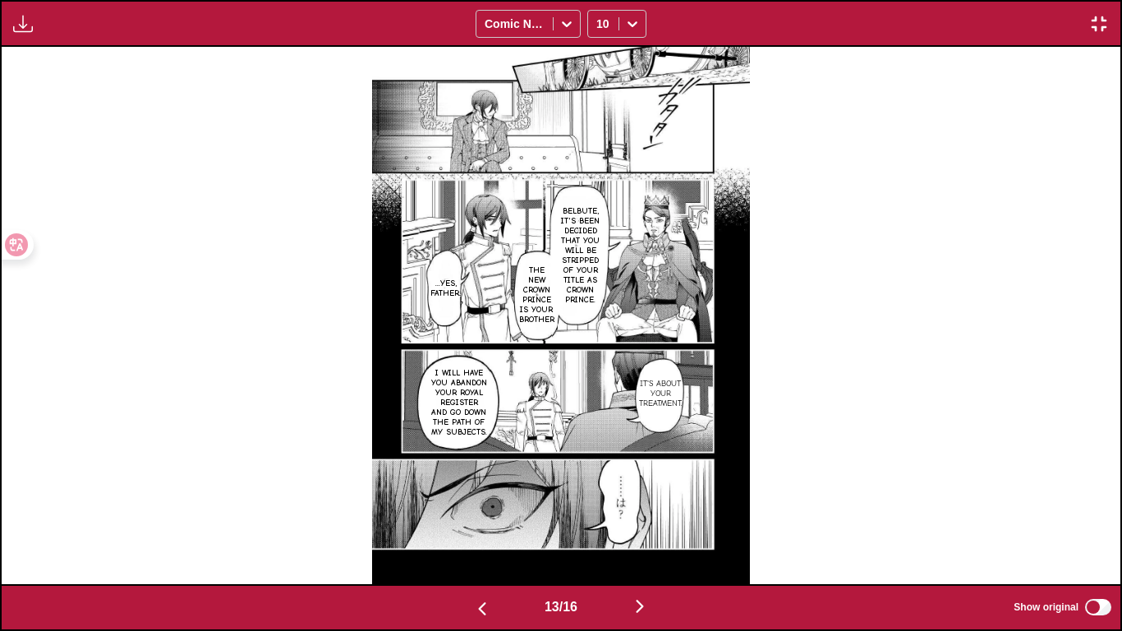
click at [633, 527] on button "button" at bounding box center [640, 608] width 99 height 24
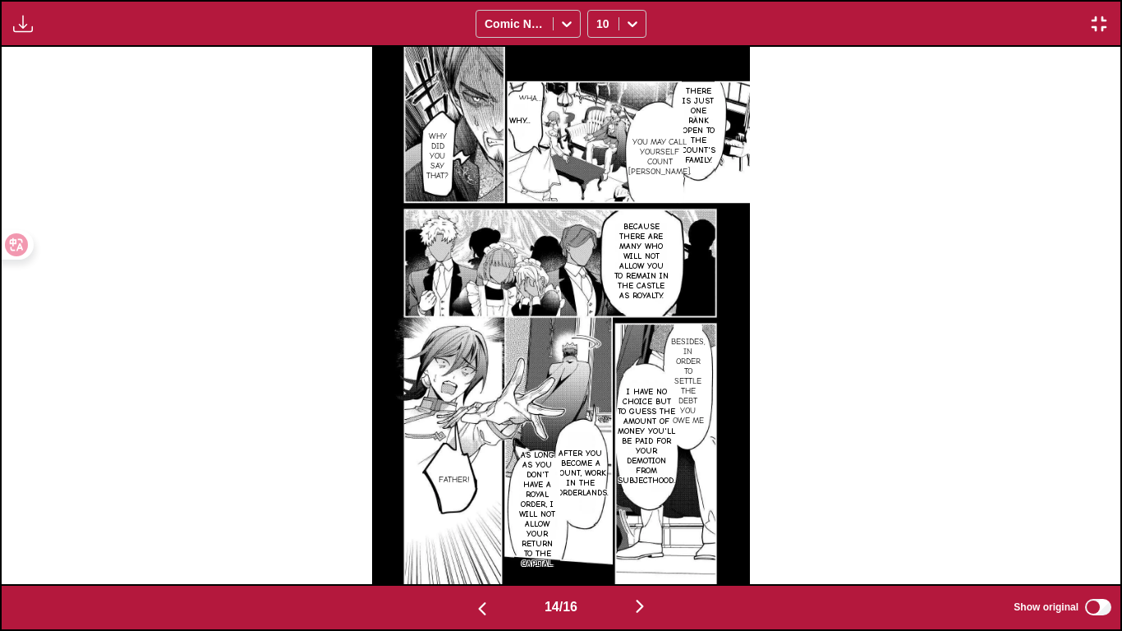
click at [647, 527] on img "button" at bounding box center [640, 606] width 20 height 20
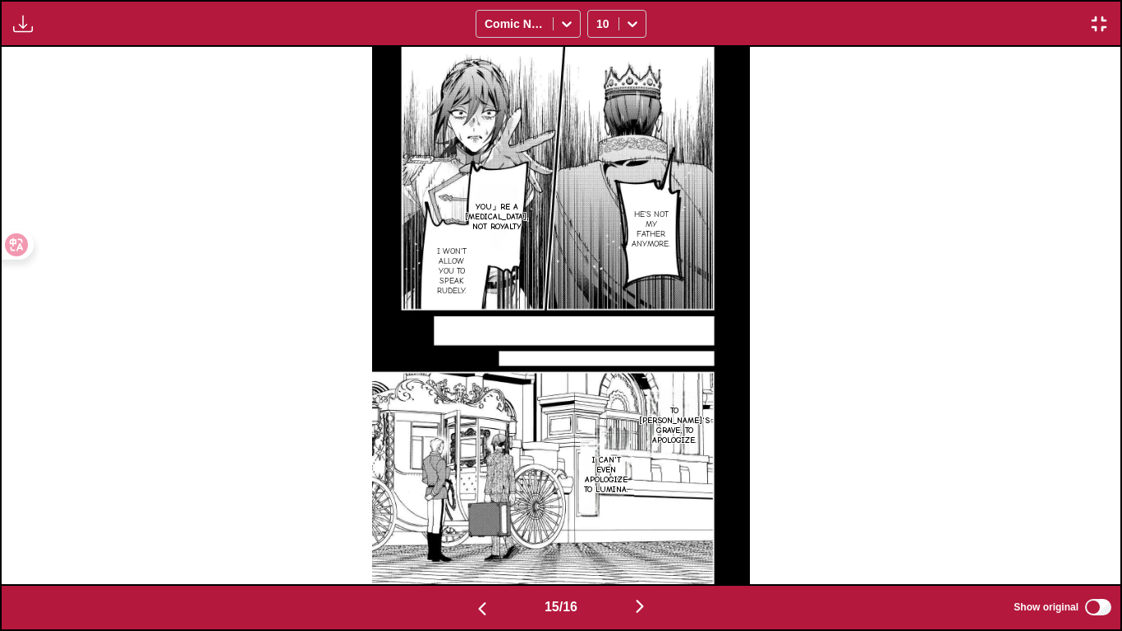
click at [649, 527] on img "button" at bounding box center [640, 606] width 20 height 20
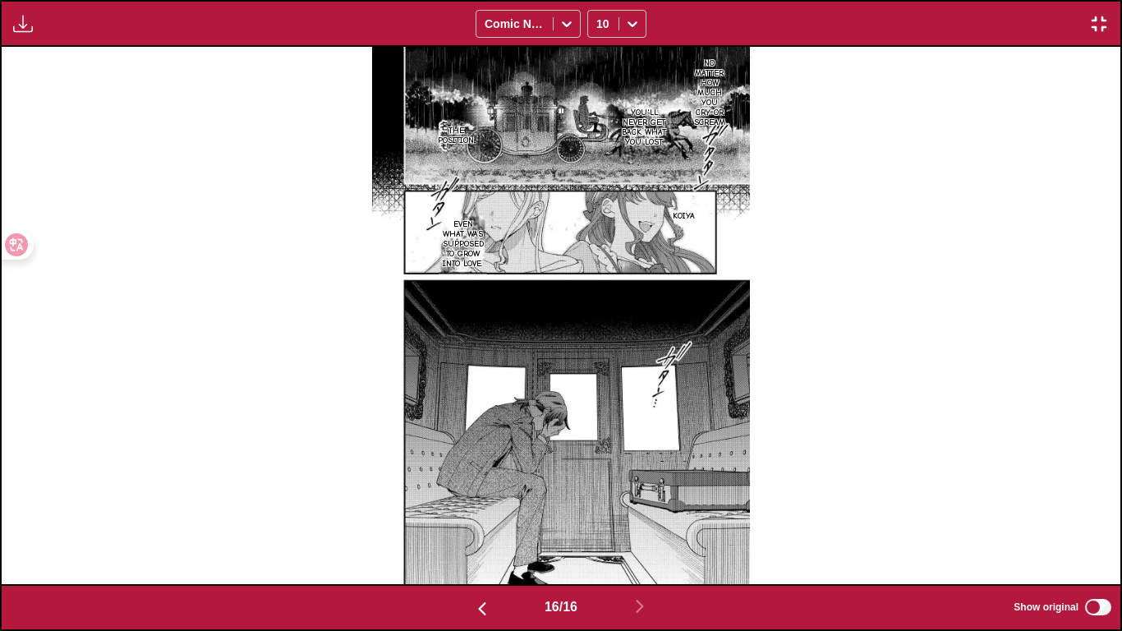
click at [480, 527] on div "16 / 16 Show original" at bounding box center [561, 607] width 1122 height 47
click at [462, 527] on button "button" at bounding box center [482, 608] width 99 height 24
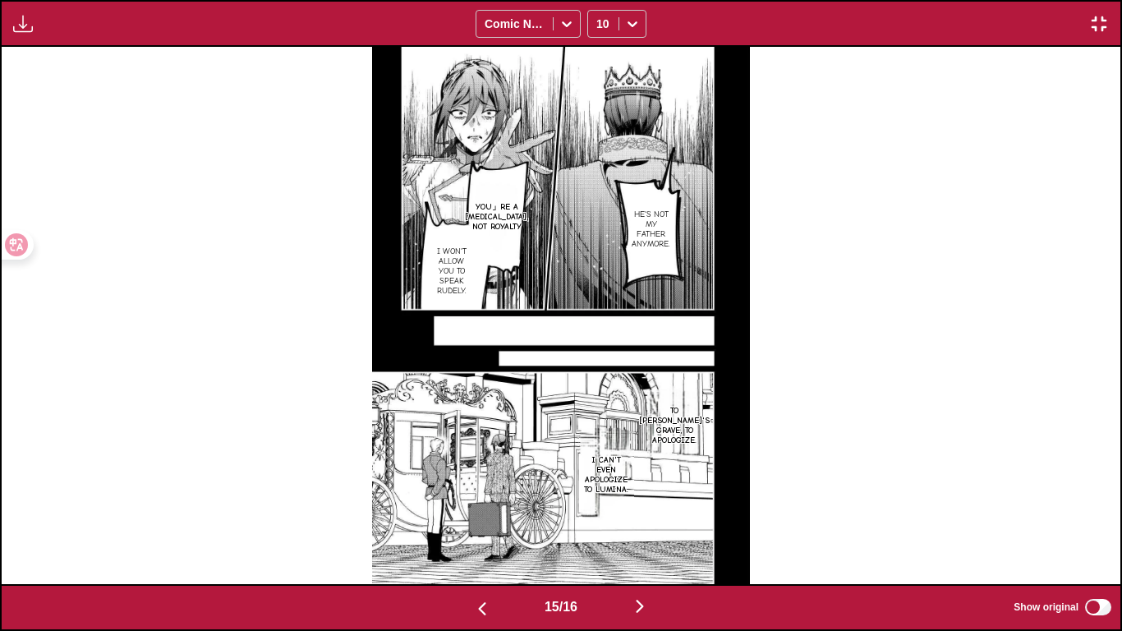
click at [662, 527] on button "button" at bounding box center [640, 608] width 99 height 24
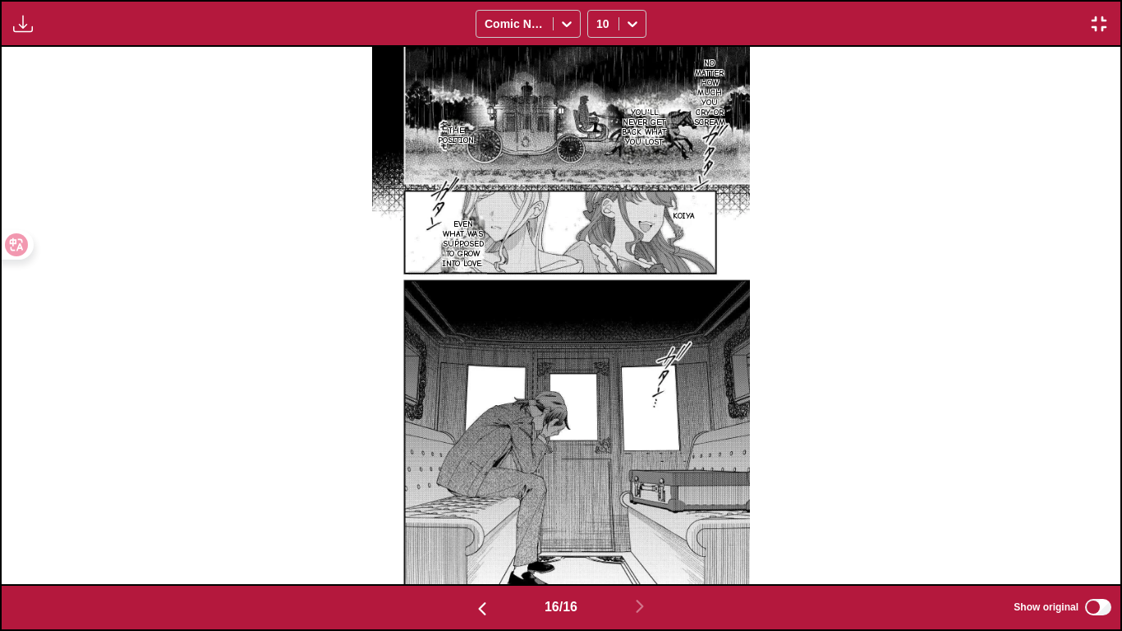
click at [1099, 30] on img "button" at bounding box center [1099, 24] width 20 height 20
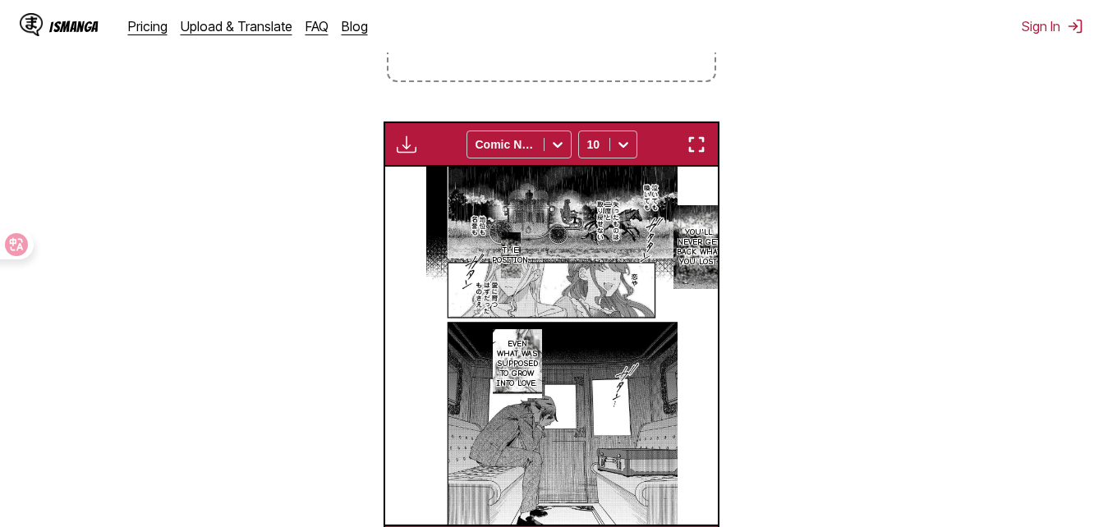
scroll to position [0, 4996]
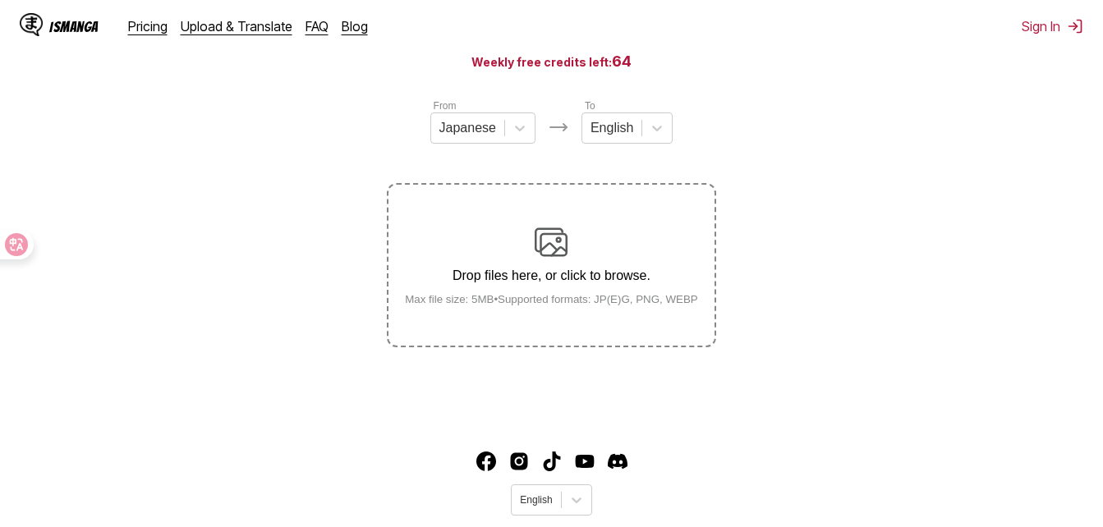
scroll to position [164, 0]
